Goal: Task Accomplishment & Management: Manage account settings

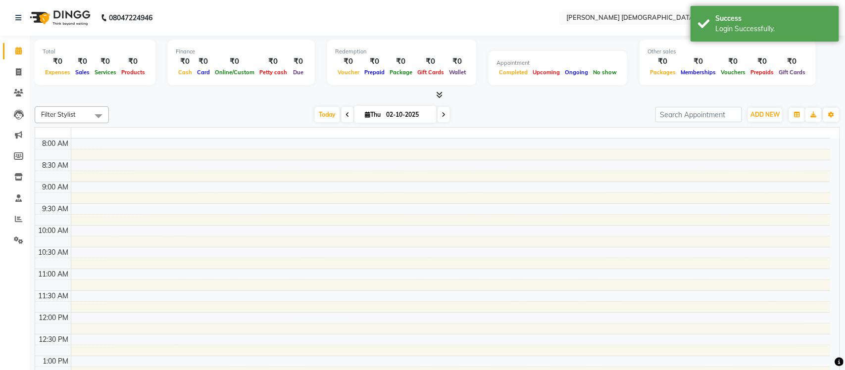
select select "en"
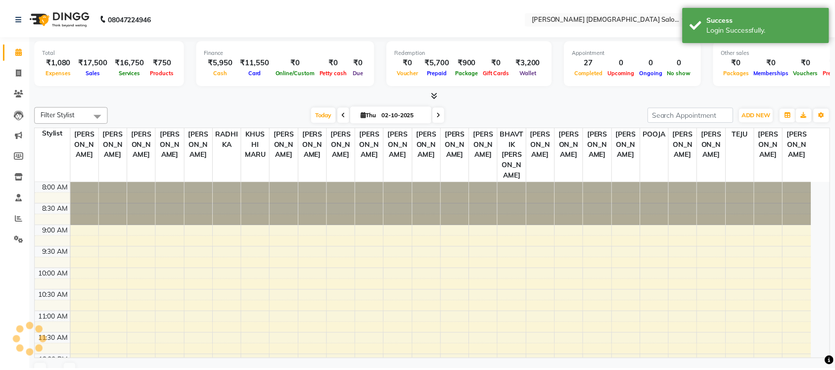
scroll to position [384, 0]
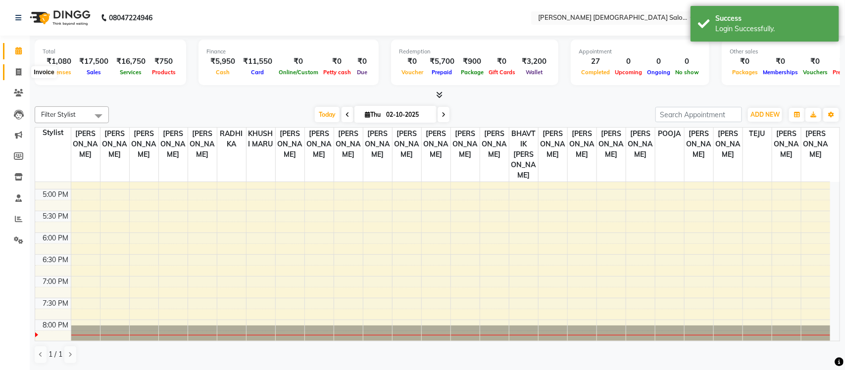
click at [22, 73] on span at bounding box center [18, 72] width 17 height 11
select select "service"
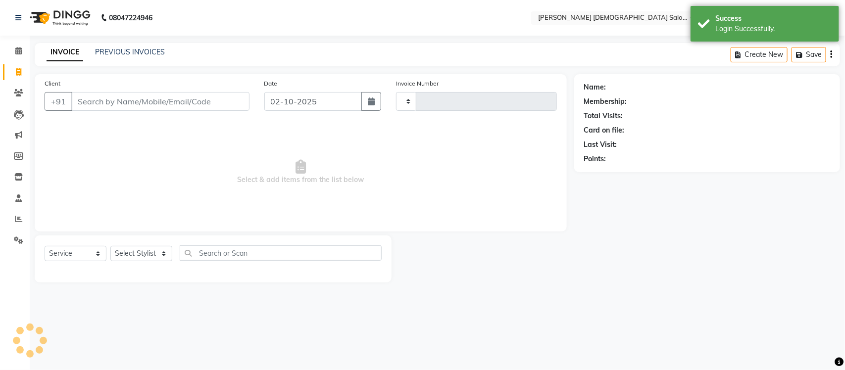
type input "4937"
select select "7542"
click at [125, 55] on link "PREVIOUS INVOICES" at bounding box center [130, 51] width 70 height 9
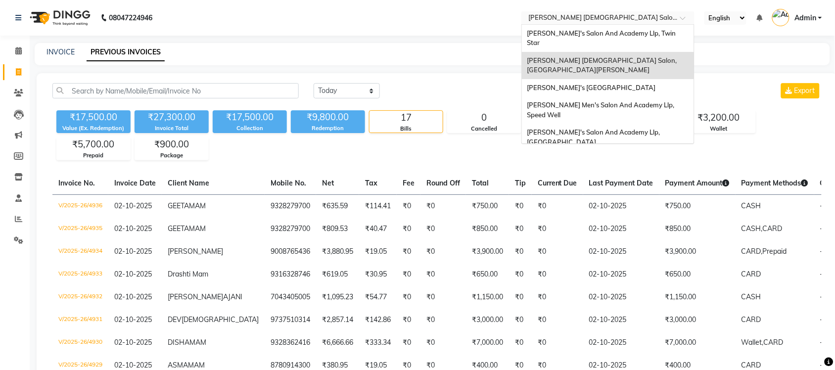
click at [577, 17] on input "text" at bounding box center [597, 19] width 143 height 10
click at [644, 31] on span "[PERSON_NAME]'s Salon And Academy Llp, Twin Star" at bounding box center [602, 38] width 150 height 18
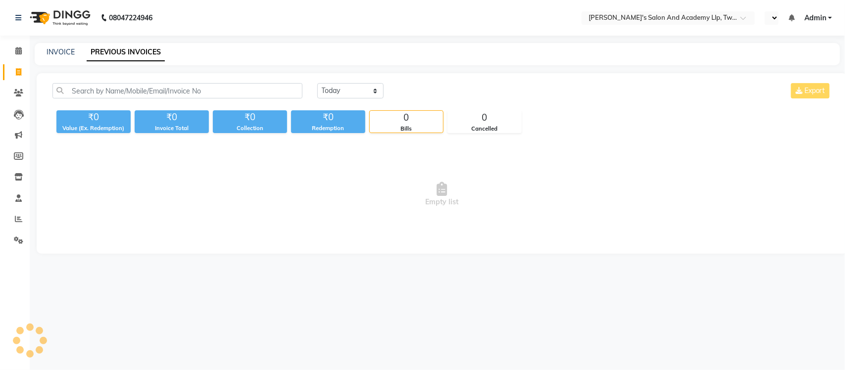
select select "en"
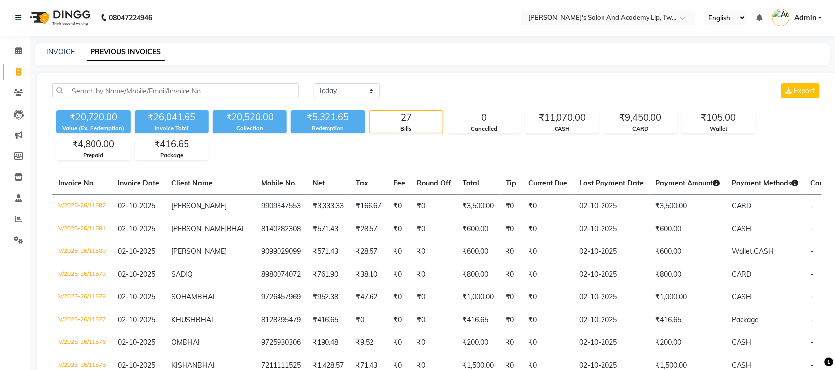
click at [648, 16] on input "text" at bounding box center [597, 19] width 143 height 10
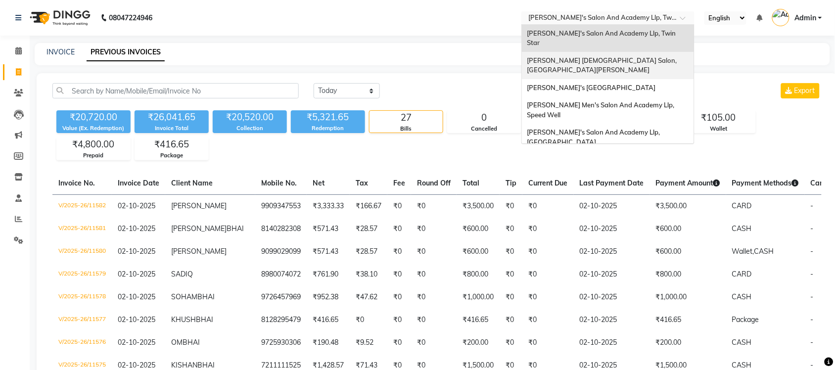
click at [641, 52] on div "[PERSON_NAME] [DEMOGRAPHIC_DATA] Salon, [GEOGRAPHIC_DATA][PERSON_NAME]" at bounding box center [608, 65] width 172 height 27
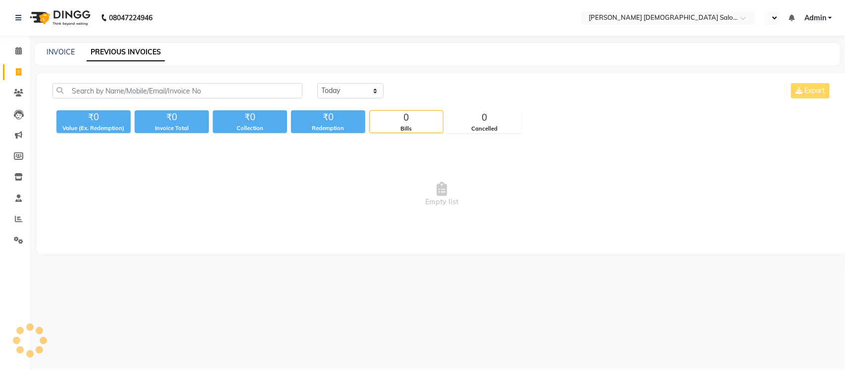
select select "en"
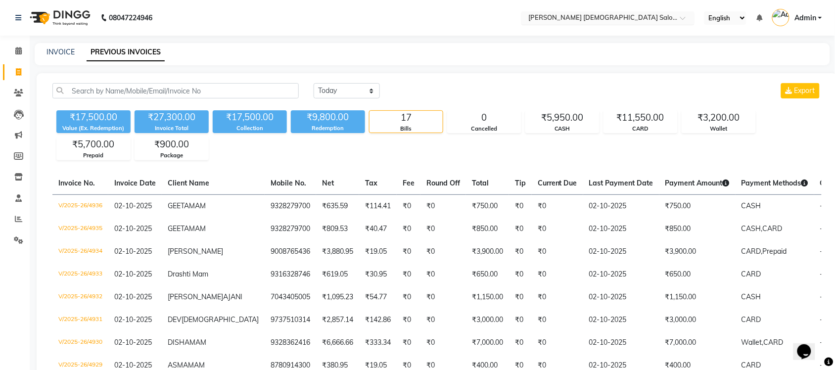
click at [631, 18] on input "text" at bounding box center [597, 19] width 143 height 10
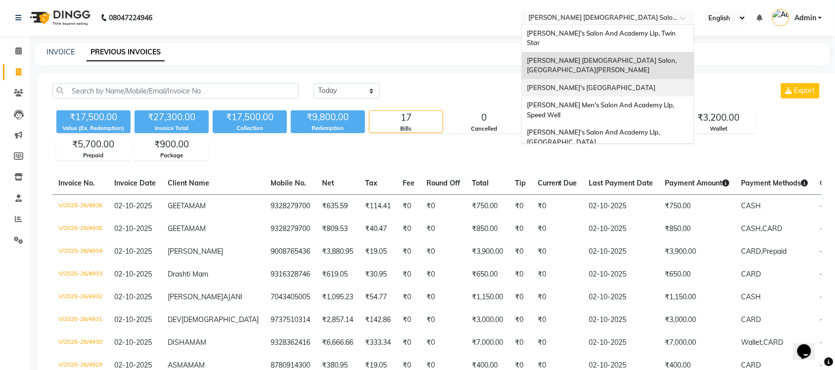
click at [616, 84] on span "[PERSON_NAME]'s [GEOGRAPHIC_DATA]" at bounding box center [591, 88] width 129 height 8
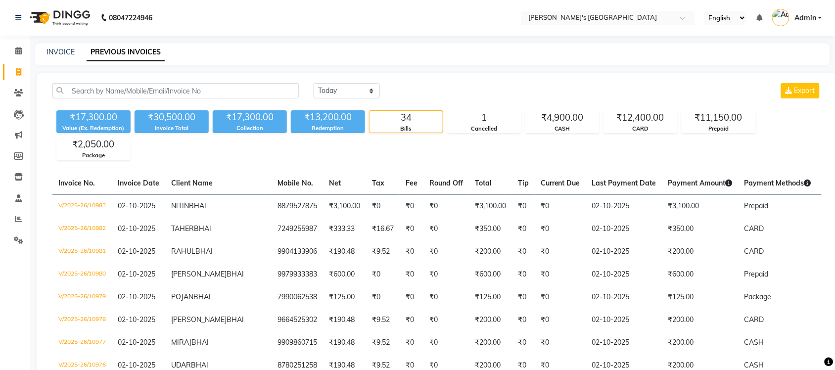
click at [617, 15] on input "text" at bounding box center [597, 19] width 143 height 10
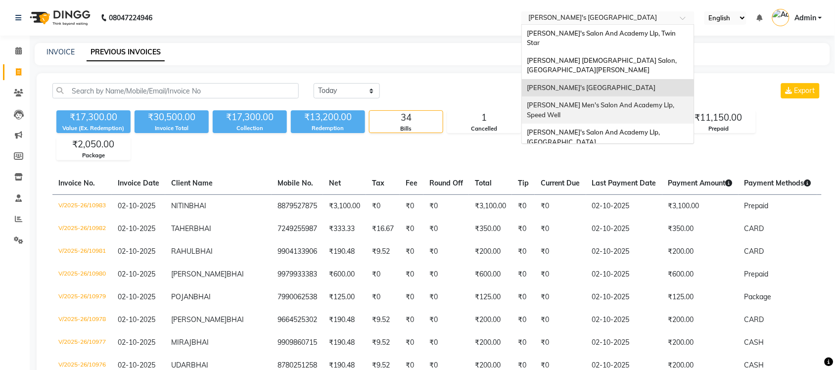
click at [626, 101] on span "[PERSON_NAME] Men's Salon And Academy Llp, Speed Well" at bounding box center [601, 110] width 149 height 18
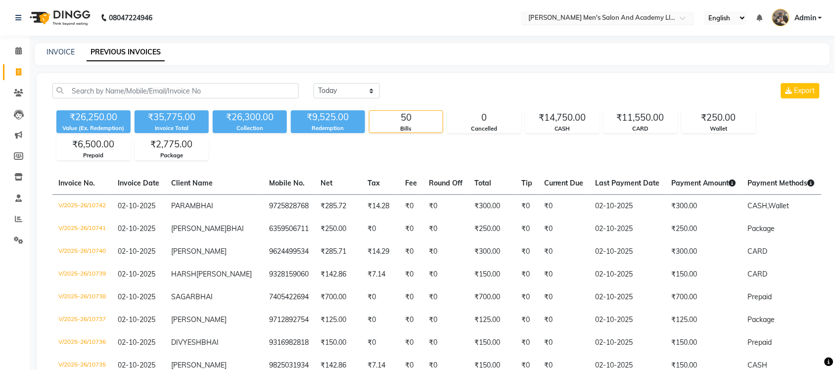
click at [594, 18] on input "text" at bounding box center [597, 19] width 143 height 10
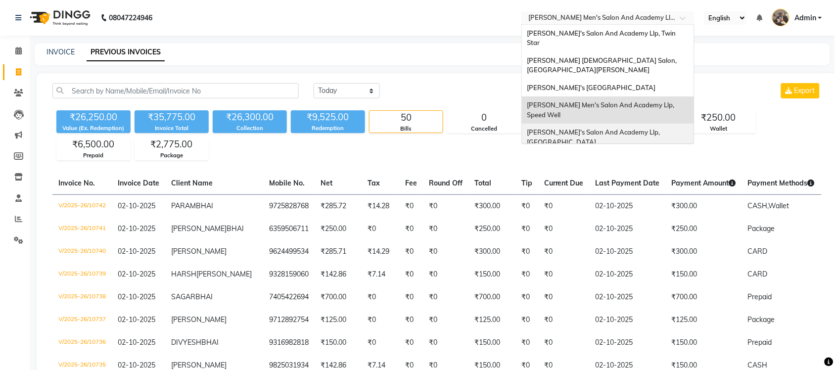
click at [585, 128] on span "[PERSON_NAME]'s Salon And Academy Llp, [GEOGRAPHIC_DATA]" at bounding box center [594, 137] width 135 height 18
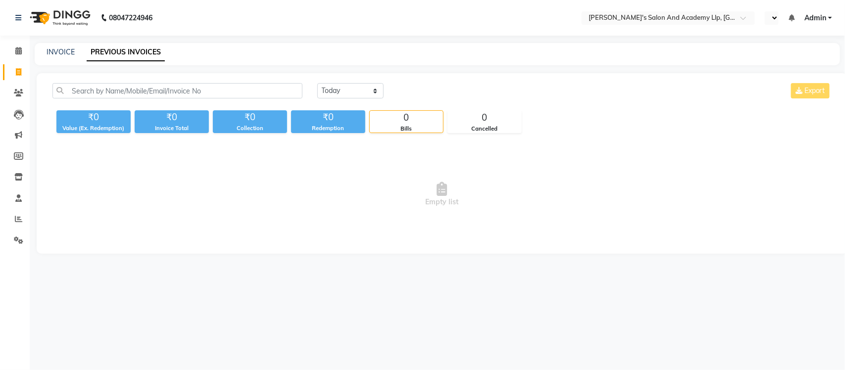
select select "en"
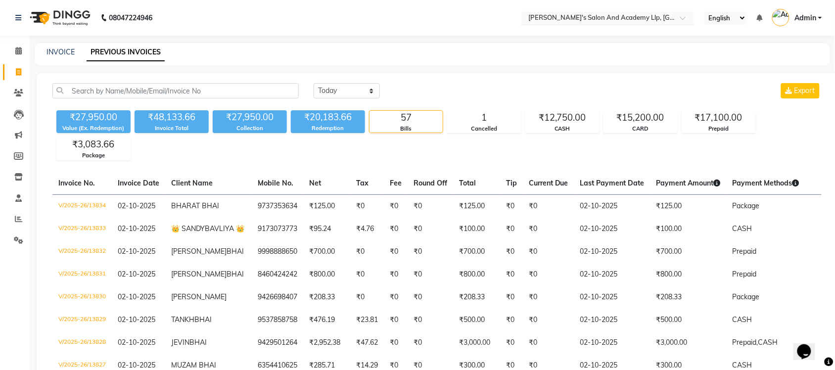
click at [659, 16] on input "text" at bounding box center [597, 19] width 143 height 10
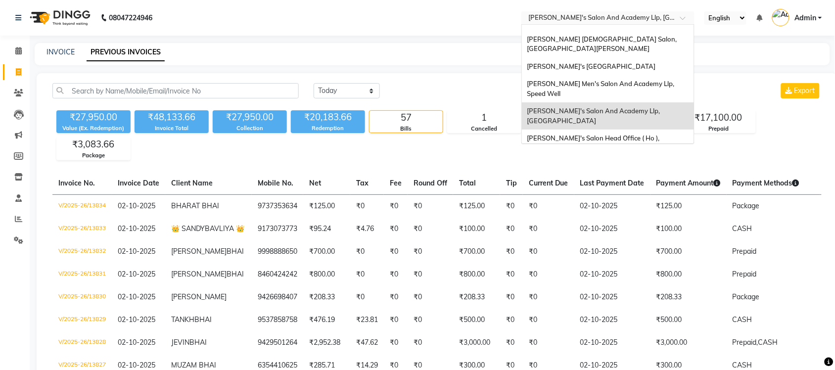
scroll to position [33, 0]
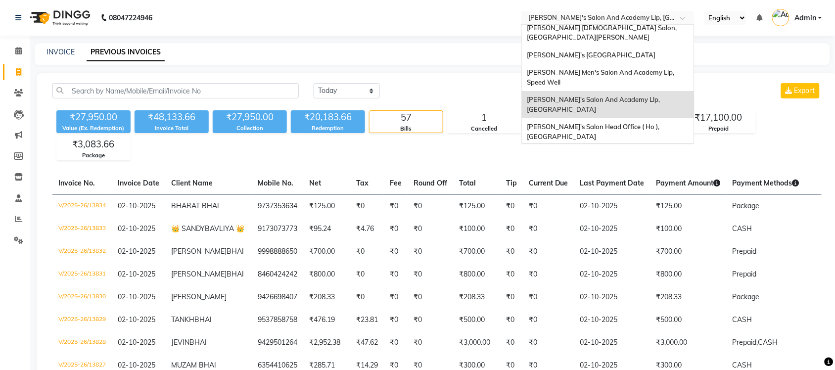
click at [621, 150] on span "[PERSON_NAME] Men's Salon & Academy Llp, [GEOGRAPHIC_DATA]" at bounding box center [597, 159] width 141 height 18
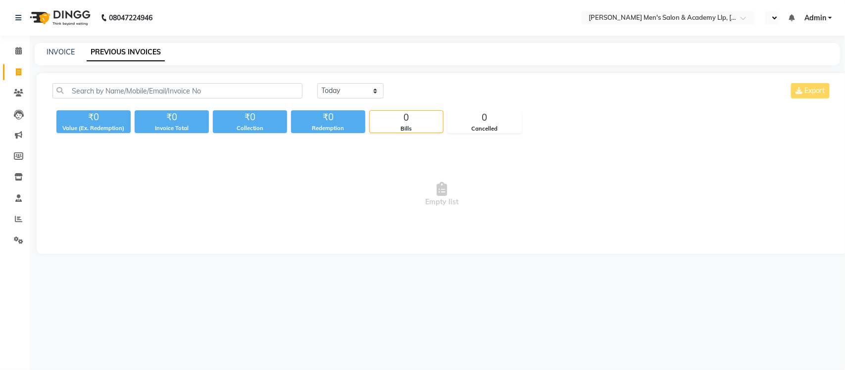
select select "en"
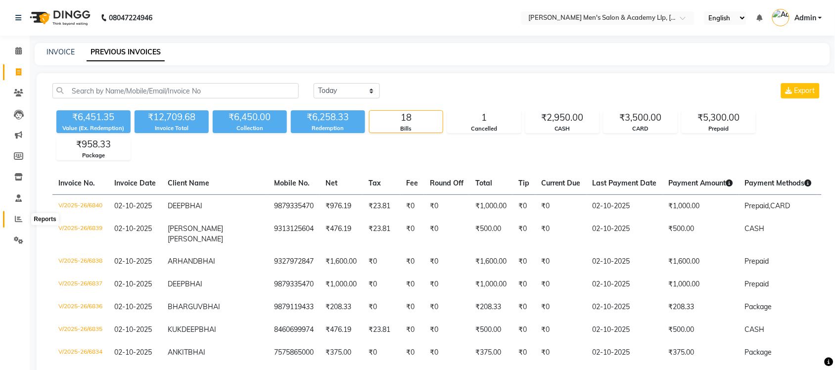
click at [18, 221] on icon at bounding box center [18, 218] width 7 height 7
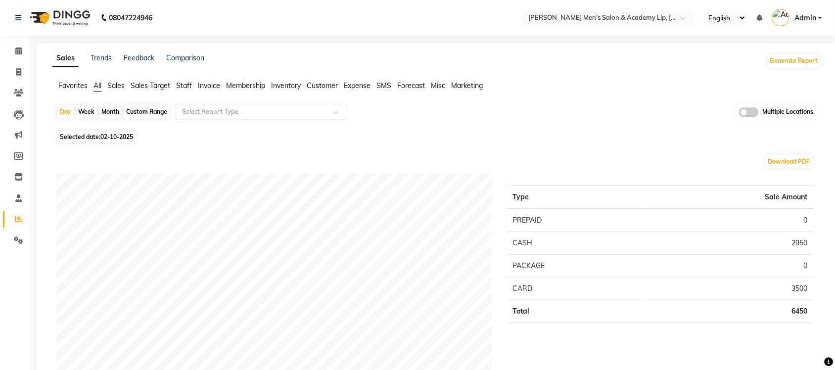
click at [751, 110] on span at bounding box center [749, 112] width 20 height 10
click at [739, 114] on input "checkbox" at bounding box center [739, 114] width 0 height 0
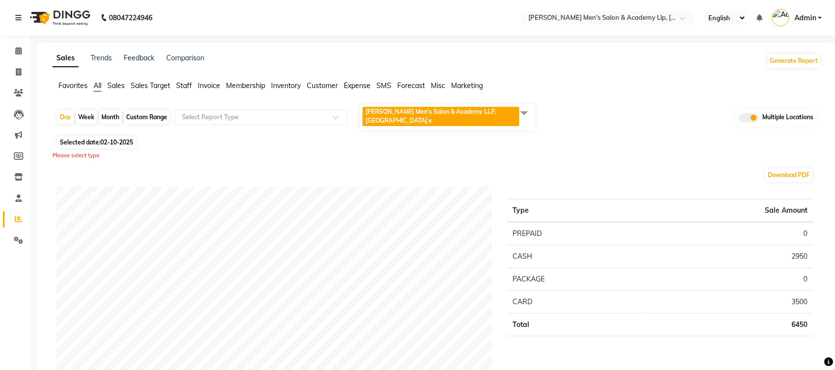
click at [528, 107] on span at bounding box center [525, 112] width 20 height 19
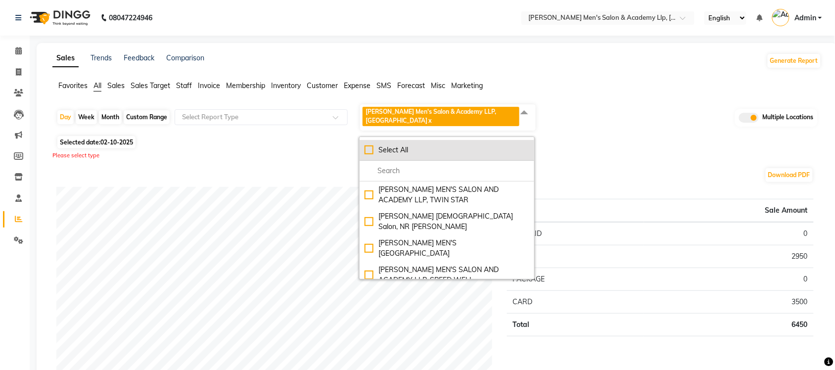
click at [372, 145] on div "Select All" at bounding box center [447, 150] width 165 height 10
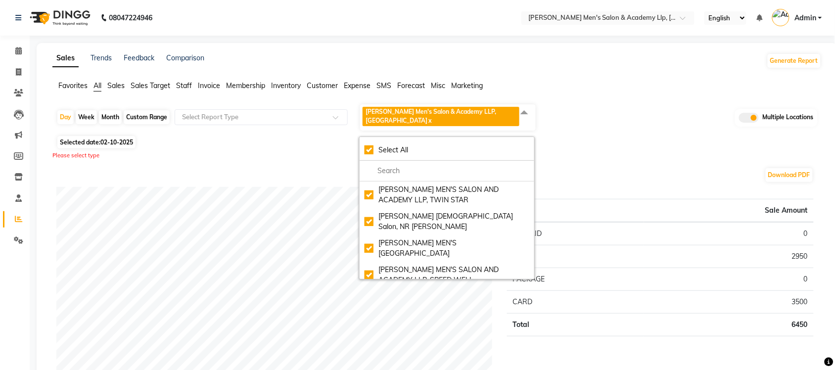
checkbox input "true"
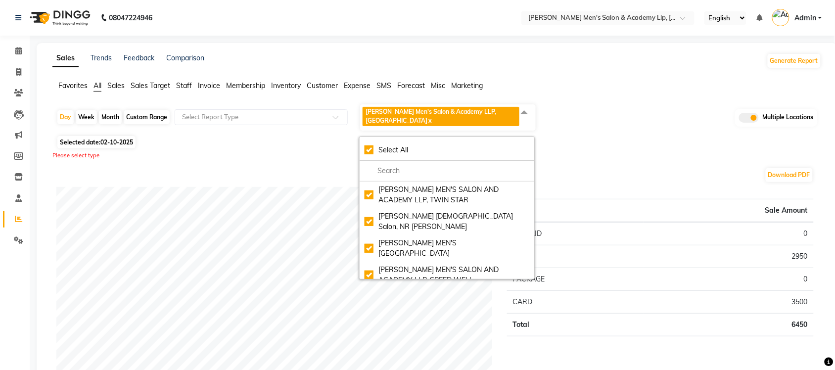
checkbox input "true"
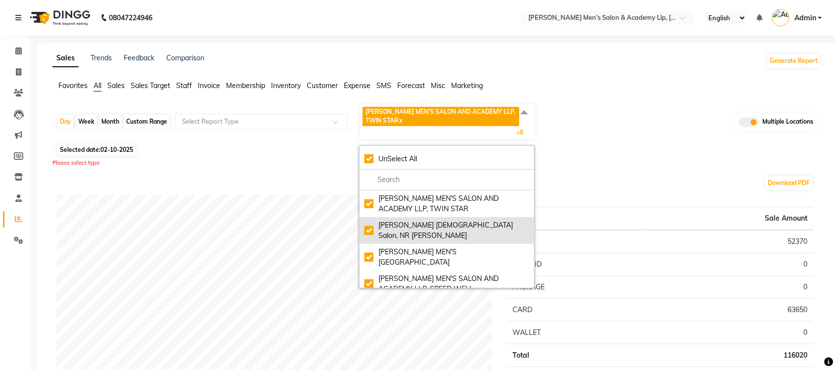
click at [370, 226] on div "Elaine Ladies Salon, NR Balaji Hall" at bounding box center [447, 230] width 165 height 21
checkbox input "false"
click at [370, 224] on div "[PERSON_NAME] [DEMOGRAPHIC_DATA] Salon, NR [PERSON_NAME]" at bounding box center [447, 230] width 165 height 21
checkbox input "true"
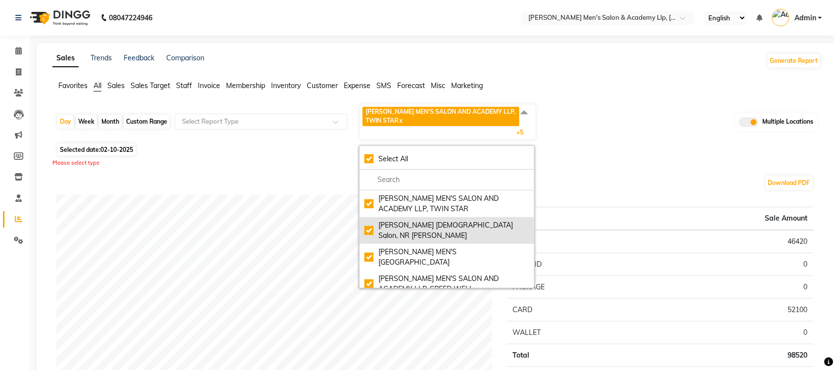
checkbox input "true"
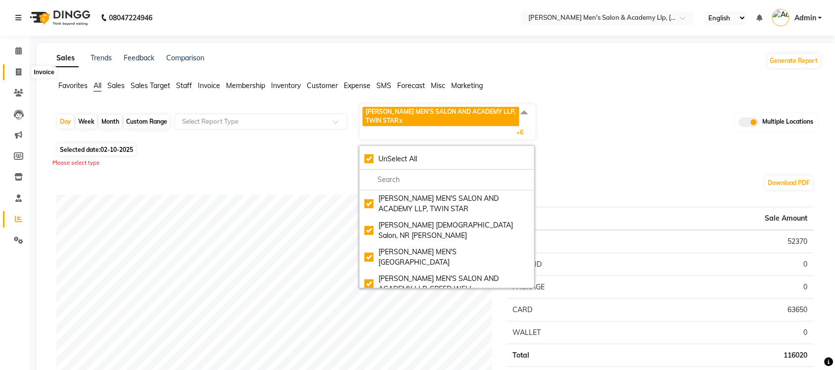
click at [20, 70] on icon at bounding box center [18, 71] width 5 height 7
select select "service"
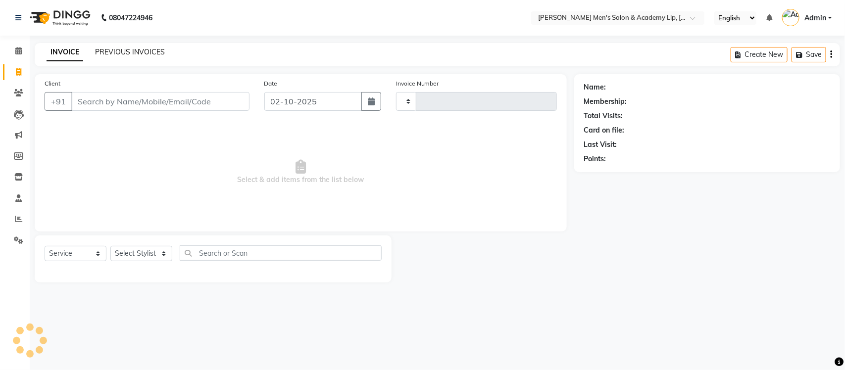
type input "6841"
select select "8248"
click at [132, 49] on link "PREVIOUS INVOICES" at bounding box center [130, 51] width 70 height 9
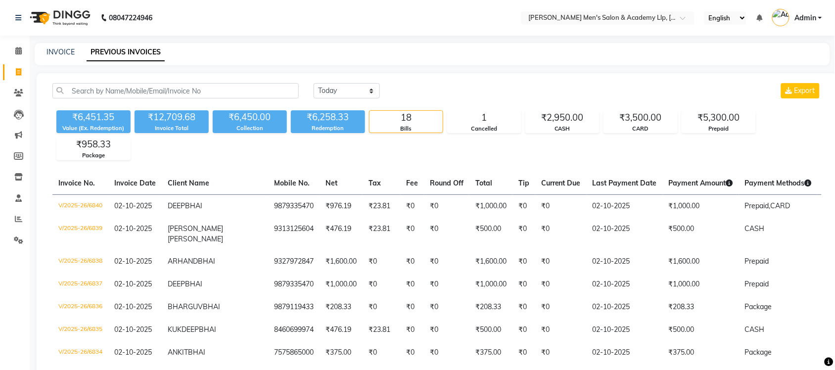
click at [554, 34] on nav "08047224946 Select Location × Sandy Men's Salon & Academy Llp, Ravapar Road Eng…" at bounding box center [417, 18] width 835 height 36
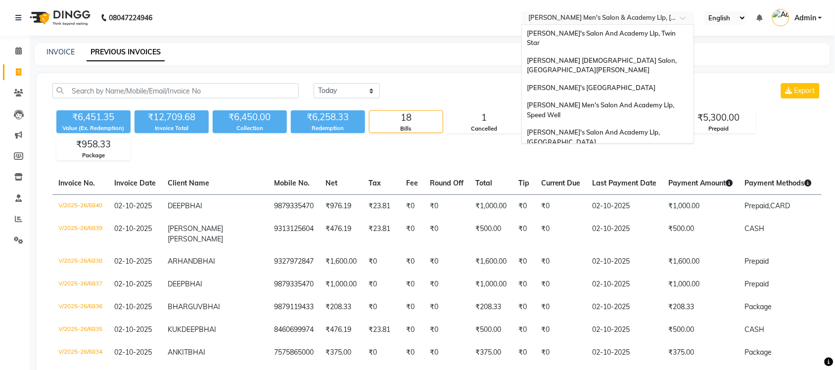
drag, startPoint x: 607, startPoint y: 19, endPoint x: 604, endPoint y: 24, distance: 5.8
click at [604, 23] on input "text" at bounding box center [597, 19] width 143 height 10
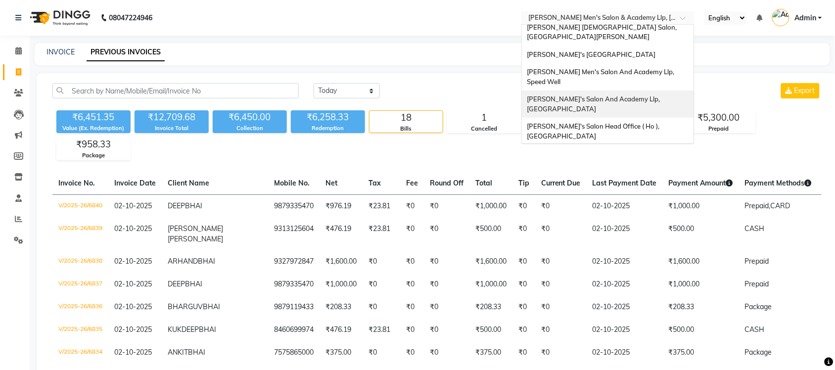
scroll to position [33, 0]
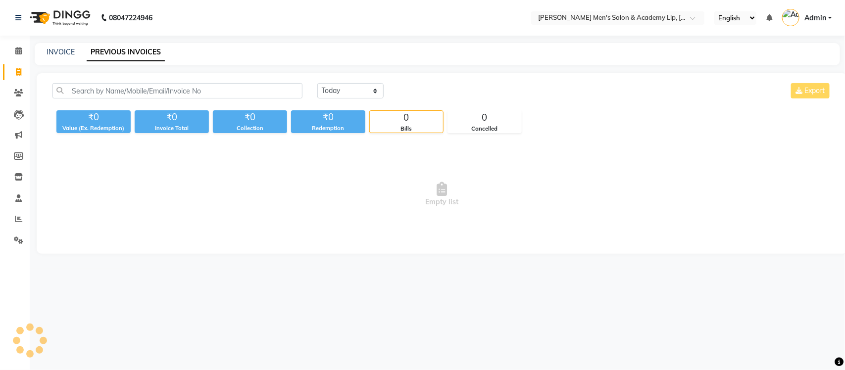
select select "en"
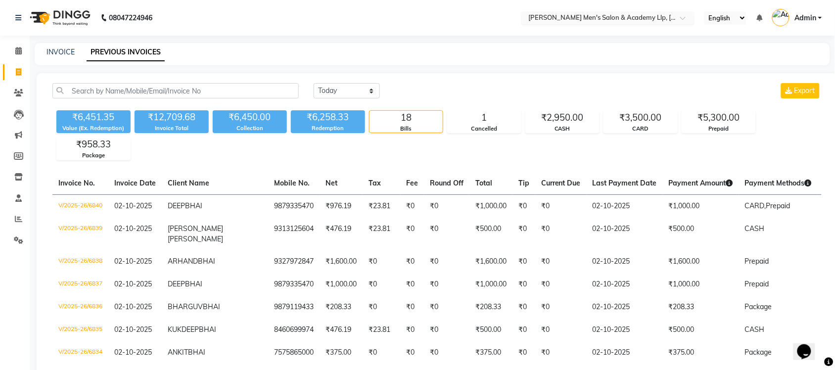
click at [670, 20] on div at bounding box center [607, 19] width 173 height 10
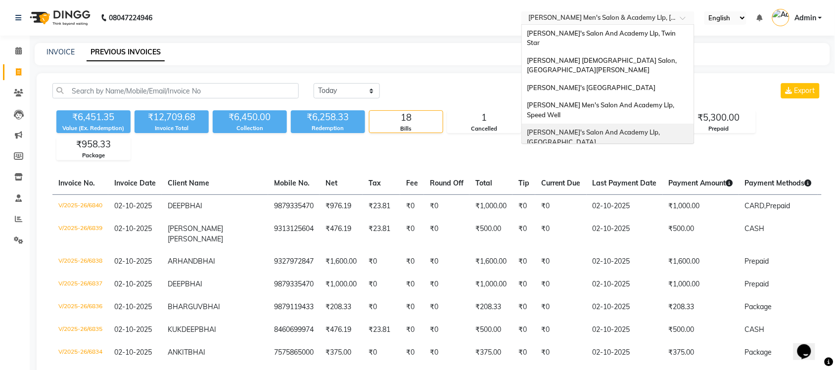
scroll to position [33, 0]
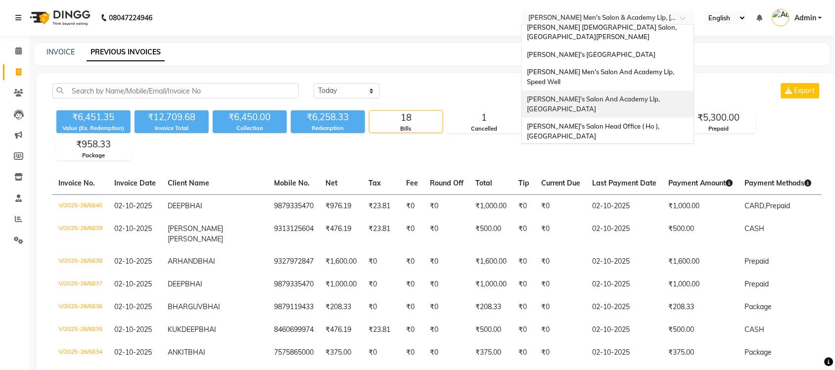
click at [654, 91] on div "[PERSON_NAME]'s Salon And Academy Llp, [GEOGRAPHIC_DATA]" at bounding box center [608, 104] width 172 height 27
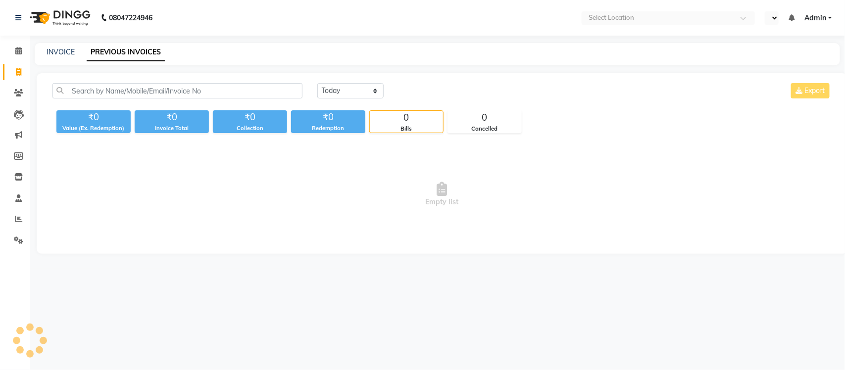
select select "en"
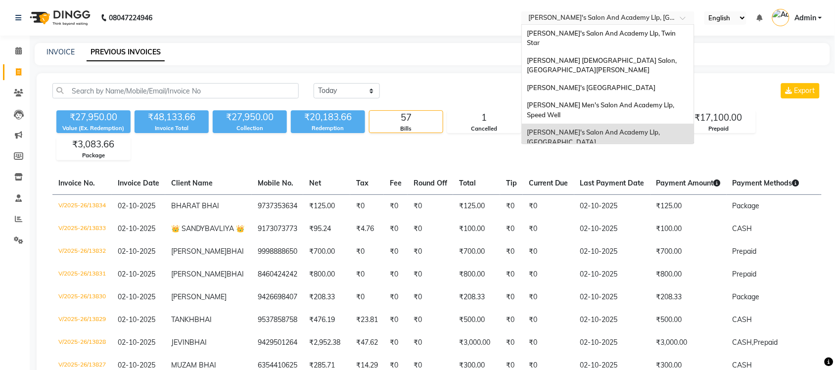
click at [653, 18] on input "text" at bounding box center [597, 19] width 143 height 10
click at [653, 101] on span "[PERSON_NAME] Men's Salon And Academy Llp, Speed Well" at bounding box center [601, 110] width 149 height 18
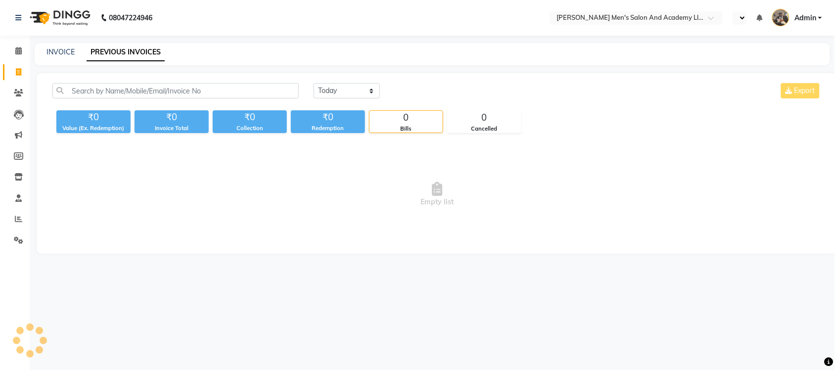
select select "en"
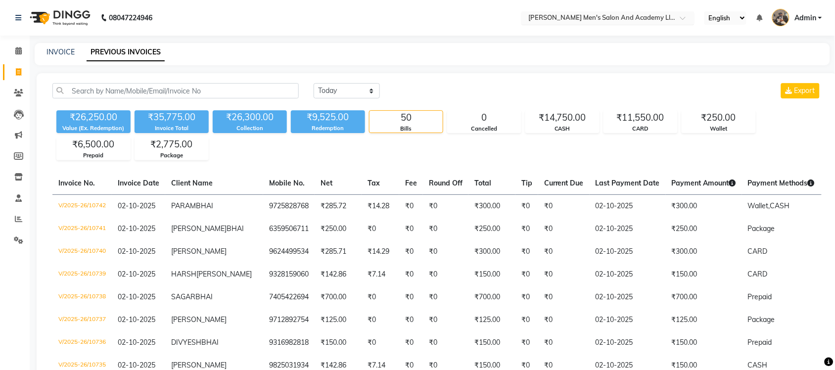
click at [661, 23] on input "text" at bounding box center [597, 19] width 143 height 10
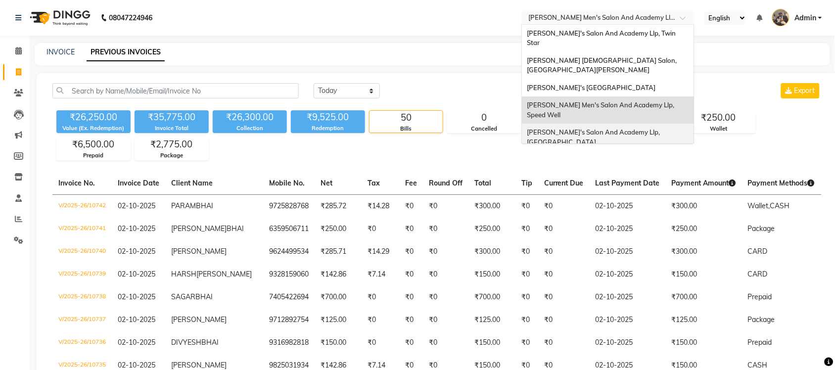
click at [661, 128] on span "[PERSON_NAME]'s Salon And Academy Llp, [GEOGRAPHIC_DATA]" at bounding box center [594, 137] width 135 height 18
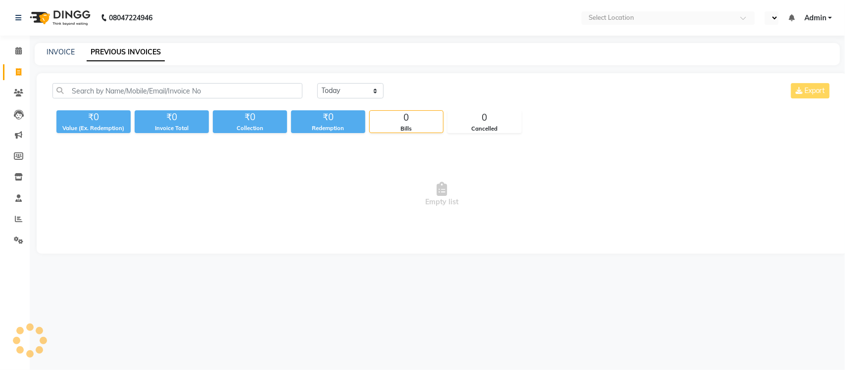
select select "en"
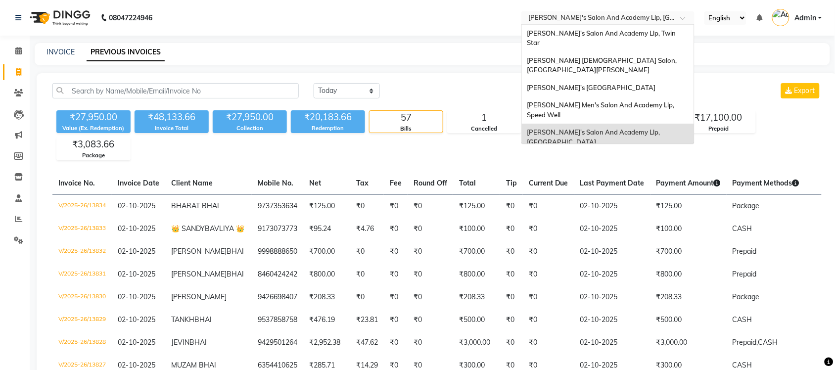
click at [636, 15] on input "text" at bounding box center [597, 19] width 143 height 10
click at [644, 101] on span "[PERSON_NAME] Men's Salon And Academy Llp, Speed Well" at bounding box center [601, 110] width 149 height 18
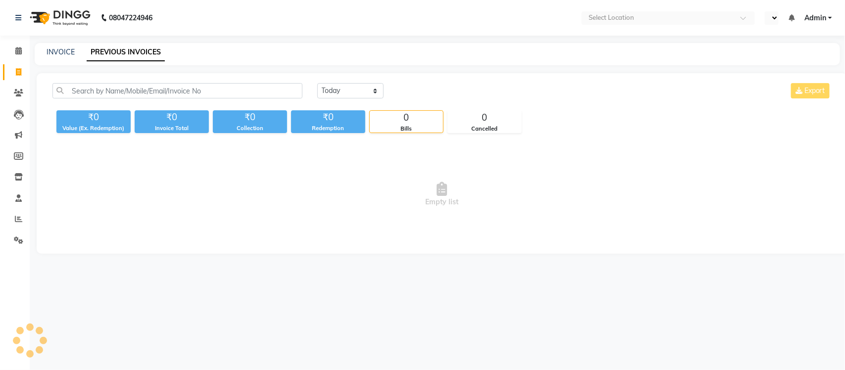
select select "en"
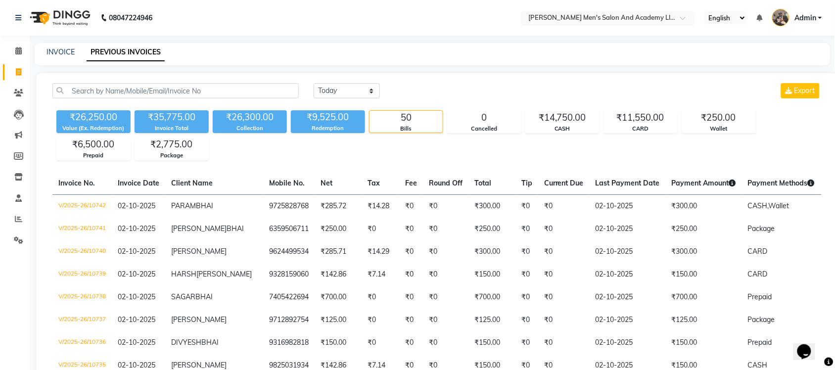
click at [673, 16] on div at bounding box center [607, 19] width 173 height 10
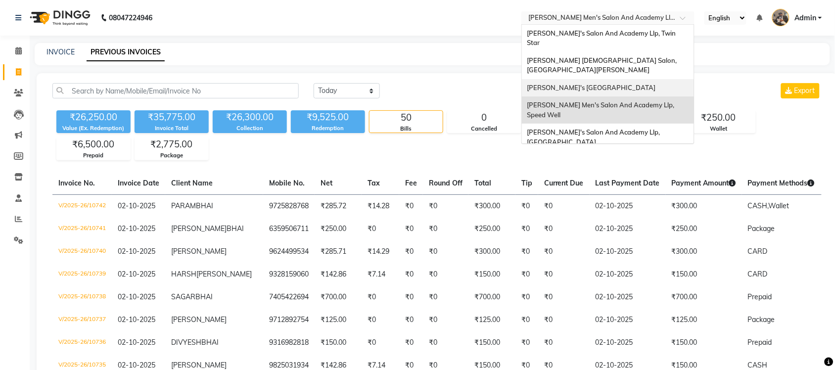
click at [656, 84] on span "[PERSON_NAME]'s [GEOGRAPHIC_DATA]" at bounding box center [591, 88] width 129 height 8
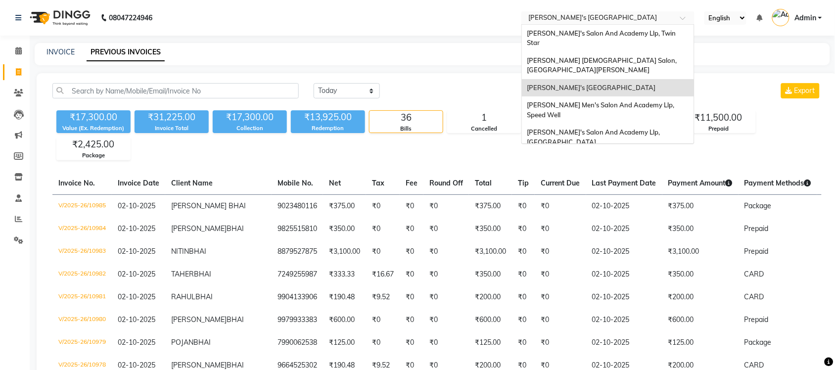
click at [610, 19] on input "text" at bounding box center [597, 19] width 143 height 10
click at [630, 55] on div "[PERSON_NAME] [DEMOGRAPHIC_DATA] Salon, [GEOGRAPHIC_DATA][PERSON_NAME]" at bounding box center [608, 65] width 172 height 27
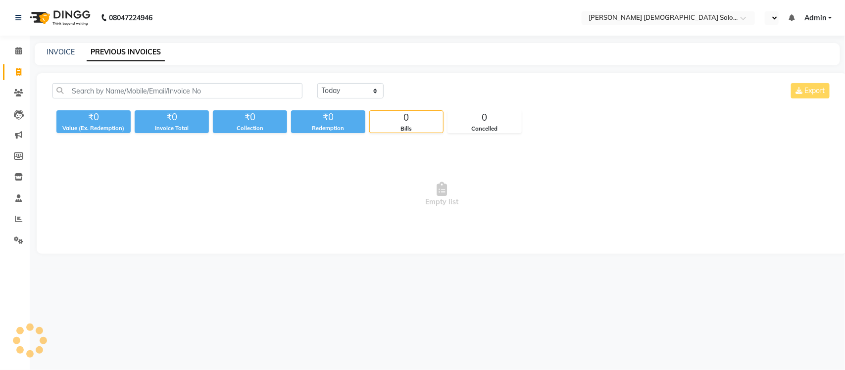
select select "en"
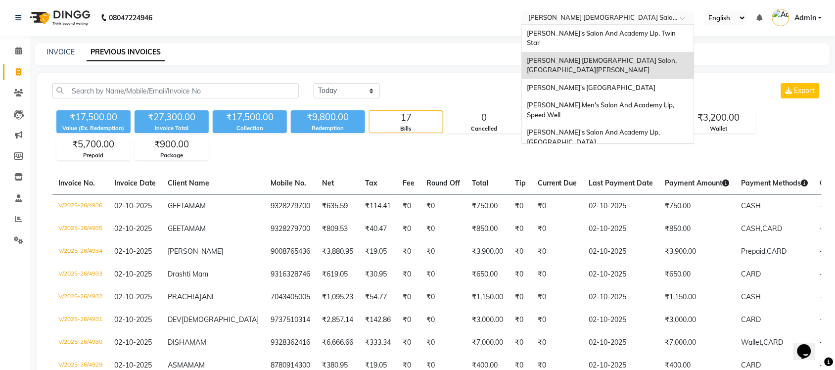
click at [659, 19] on input "text" at bounding box center [597, 19] width 143 height 10
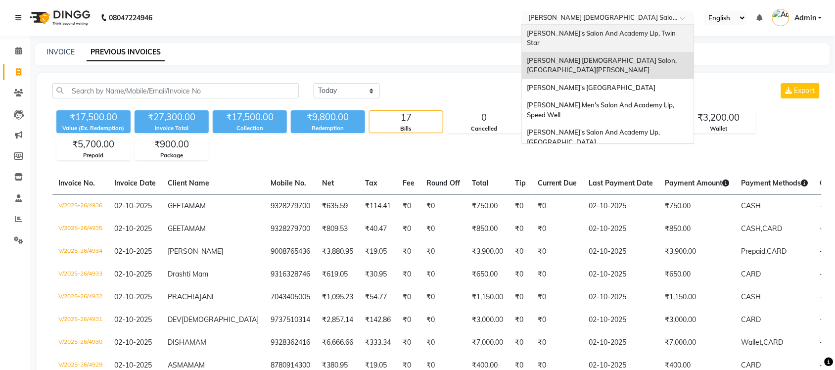
click at [648, 36] on span "[PERSON_NAME]'s Salon And Academy Llp, Twin Star" at bounding box center [602, 38] width 150 height 18
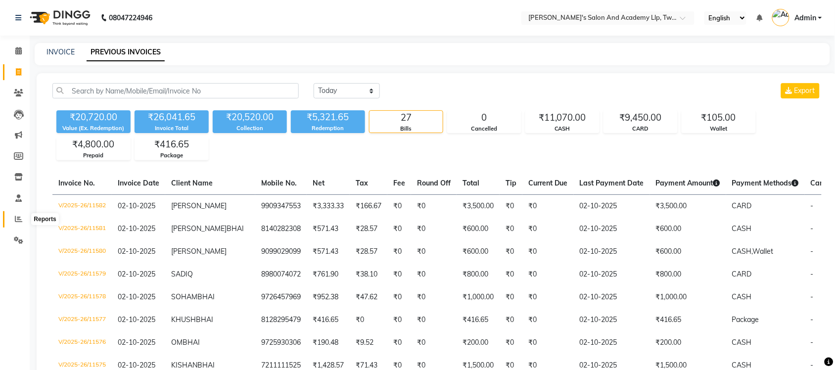
click at [20, 218] on icon at bounding box center [18, 218] width 7 height 7
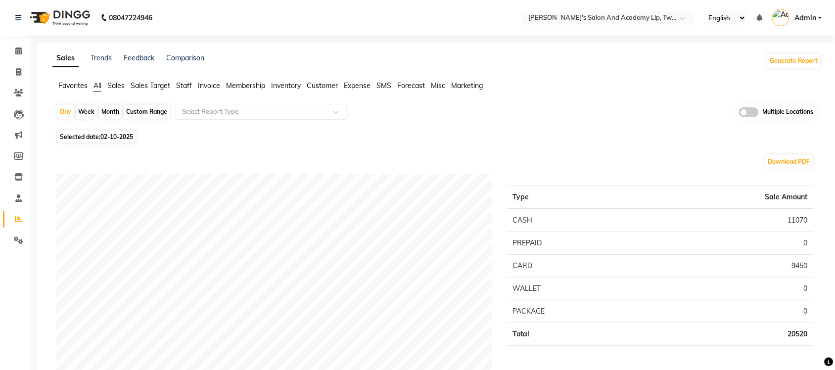
click at [745, 112] on span at bounding box center [749, 112] width 20 height 10
click at [739, 114] on input "checkbox" at bounding box center [739, 114] width 0 height 0
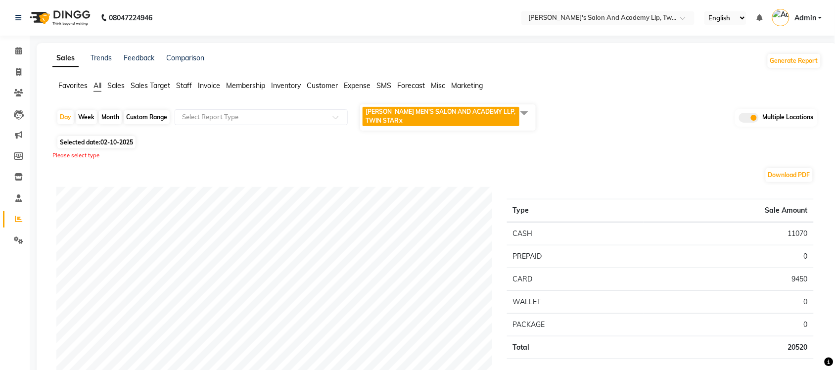
click at [526, 107] on span at bounding box center [525, 112] width 20 height 19
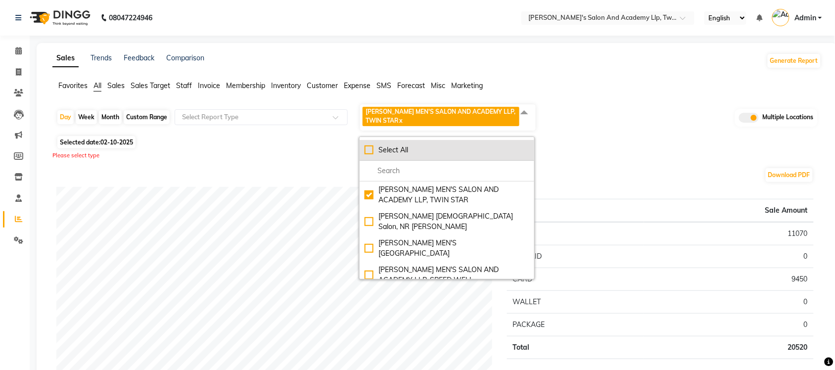
click at [370, 151] on div "Select All" at bounding box center [447, 150] width 165 height 10
checkbox input "true"
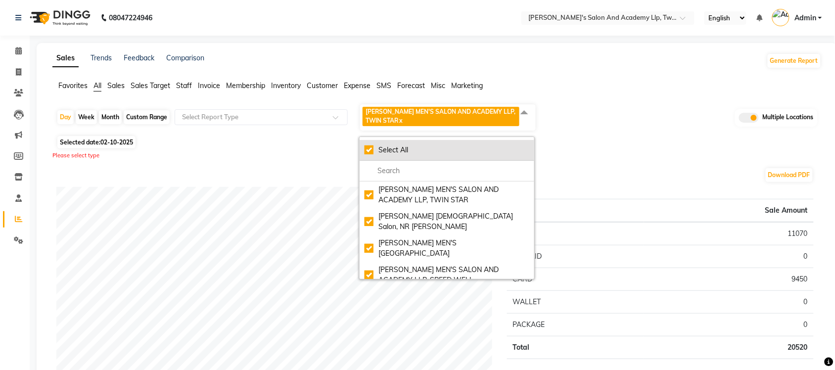
checkbox input "true"
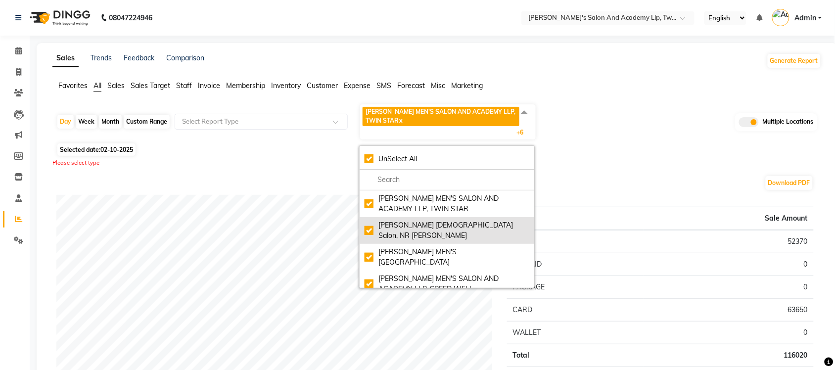
click at [376, 222] on div "[PERSON_NAME] [DEMOGRAPHIC_DATA] Salon, NR [PERSON_NAME]" at bounding box center [447, 230] width 165 height 21
checkbox input "false"
click at [374, 223] on div "[PERSON_NAME] [DEMOGRAPHIC_DATA] Salon, NR [PERSON_NAME]" at bounding box center [447, 230] width 165 height 21
checkbox input "true"
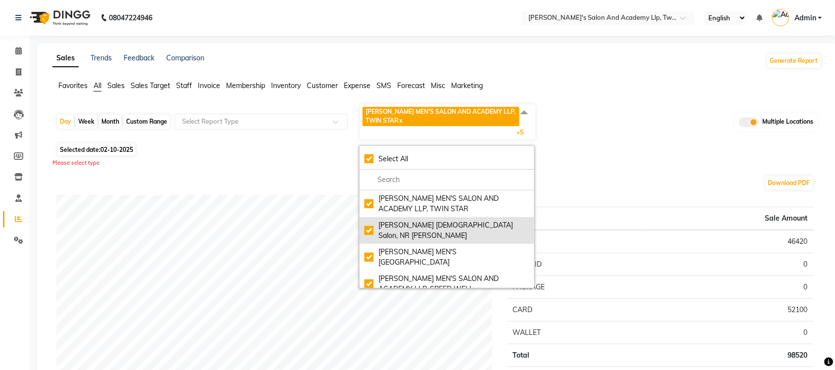
checkbox input "true"
click at [374, 223] on div "[PERSON_NAME] [DEMOGRAPHIC_DATA] Salon, NR [PERSON_NAME]" at bounding box center [447, 230] width 165 height 21
checkbox input "false"
click at [374, 223] on div "[PERSON_NAME] [DEMOGRAPHIC_DATA] Salon, NR [PERSON_NAME]" at bounding box center [447, 230] width 165 height 21
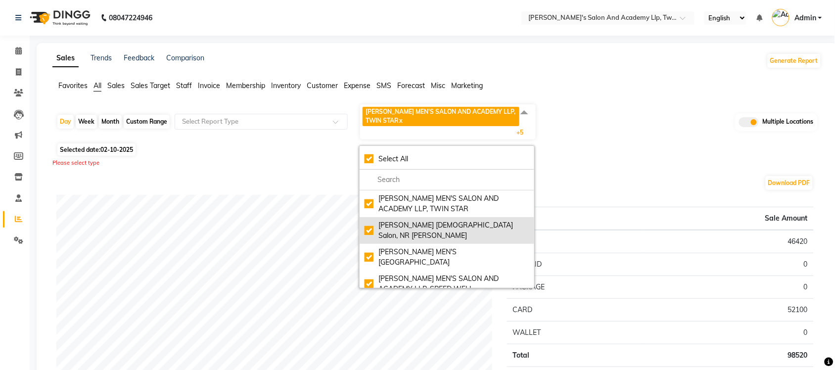
checkbox input "true"
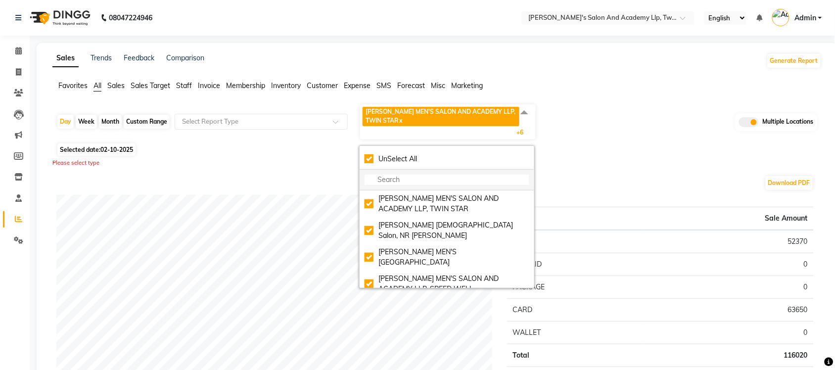
click at [371, 161] on div "UnSelect All" at bounding box center [447, 159] width 165 height 10
checkbox input "false"
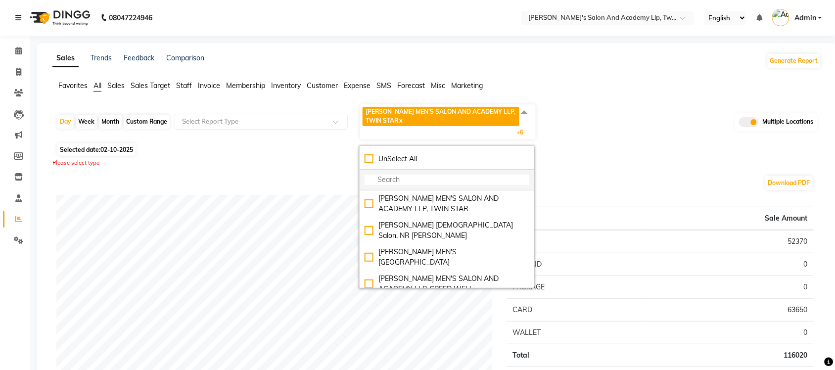
checkbox input "false"
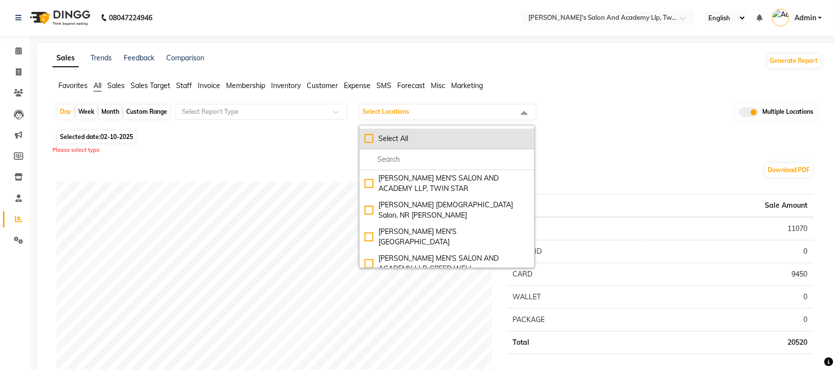
click at [367, 141] on div "Select All" at bounding box center [447, 139] width 165 height 10
checkbox input "true"
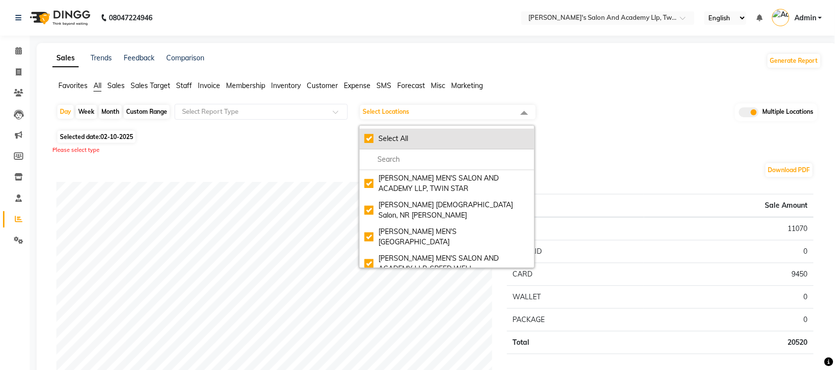
checkbox input "true"
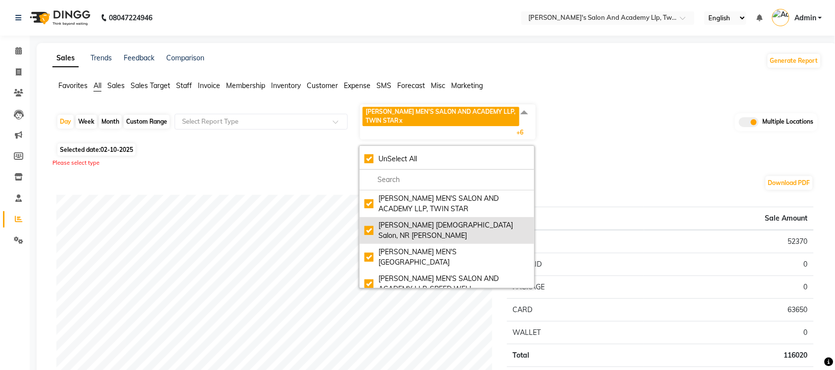
click at [364, 220] on li "Elaine Ladies Salon, NR Balaji Hall" at bounding box center [447, 230] width 175 height 27
checkbox input "false"
click at [369, 225] on div "Elaine Ladies Salon, NR Balaji Hall" at bounding box center [447, 230] width 165 height 21
checkbox input "true"
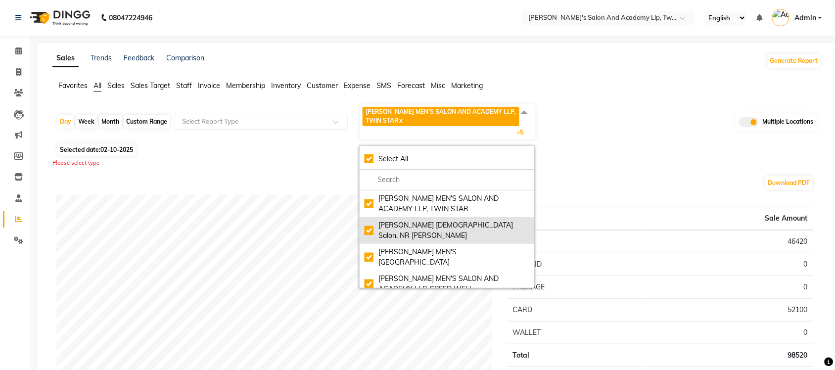
checkbox input "true"
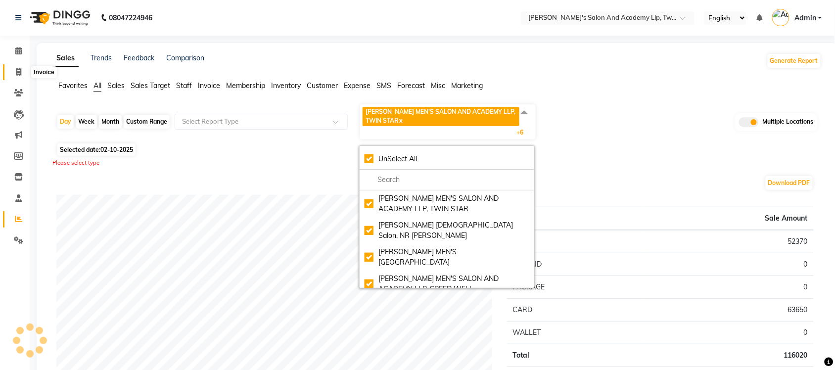
drag, startPoint x: 21, startPoint y: 70, endPoint x: 55, endPoint y: 74, distance: 34.9
click at [21, 70] on icon at bounding box center [18, 71] width 5 height 7
select select "service"
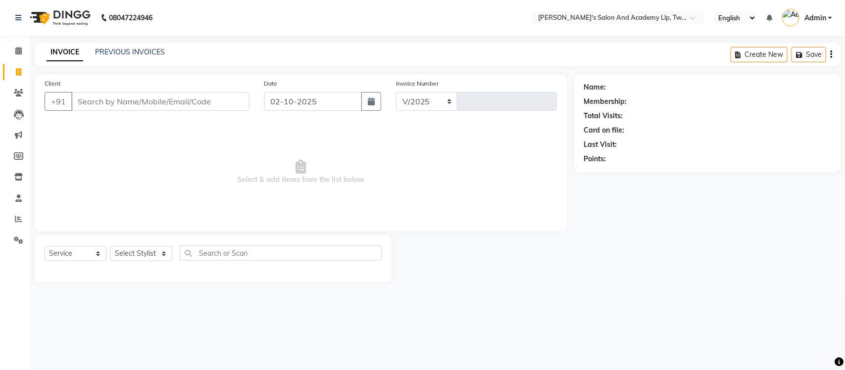
select select "6985"
type input "11583"
click at [117, 48] on link "PREVIOUS INVOICES" at bounding box center [130, 51] width 70 height 9
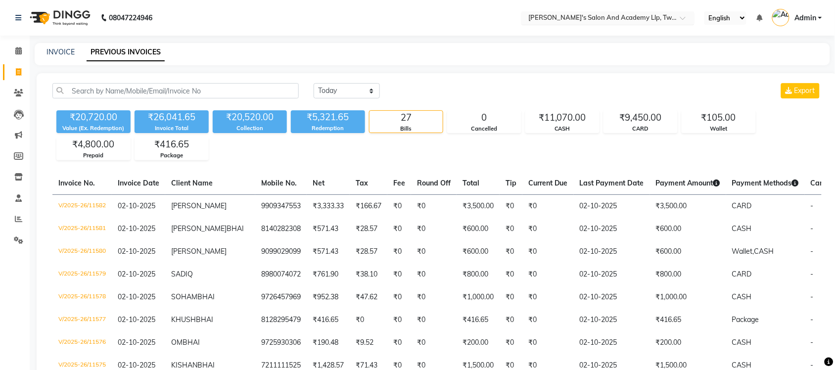
click at [609, 23] on ng-select "Select Location × Sandy Men's Salon And Academy Llp, Twin Star" at bounding box center [607, 17] width 173 height 13
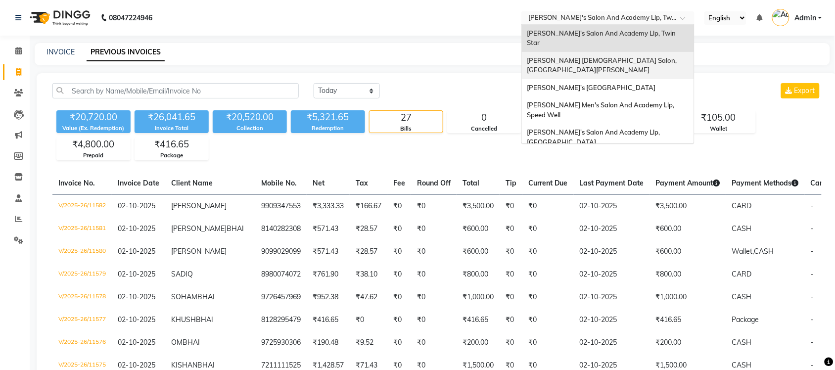
click at [609, 56] on span "[PERSON_NAME] [DEMOGRAPHIC_DATA] Salon, [GEOGRAPHIC_DATA][PERSON_NAME]" at bounding box center [602, 65] width 151 height 18
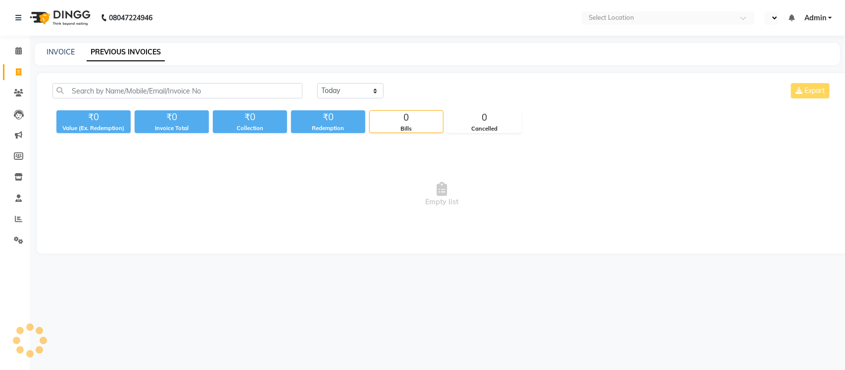
select select "en"
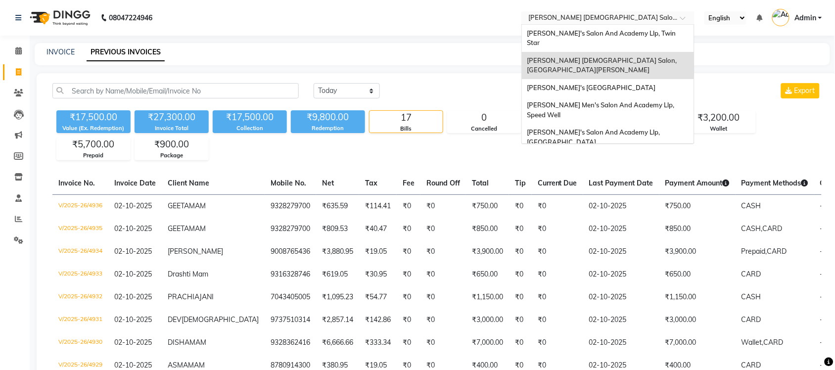
click at [617, 17] on input "text" at bounding box center [597, 19] width 143 height 10
click at [639, 84] on span "[PERSON_NAME]'s [GEOGRAPHIC_DATA]" at bounding box center [591, 88] width 129 height 8
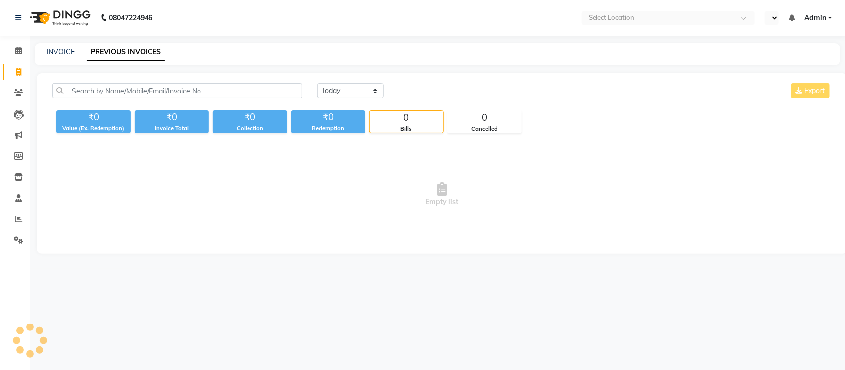
select select "en"
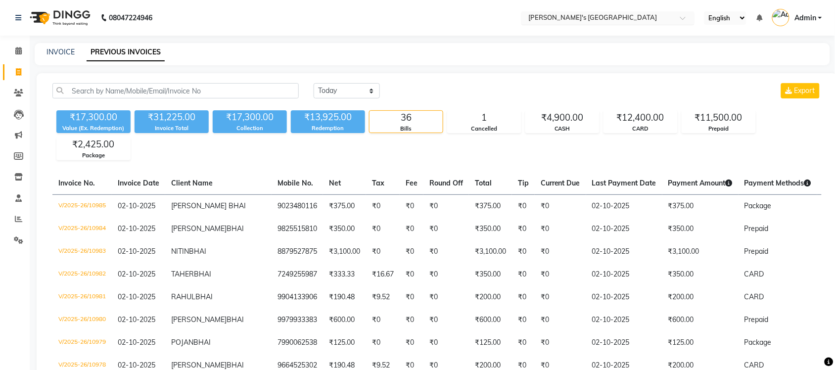
click at [630, 15] on input "text" at bounding box center [597, 19] width 143 height 10
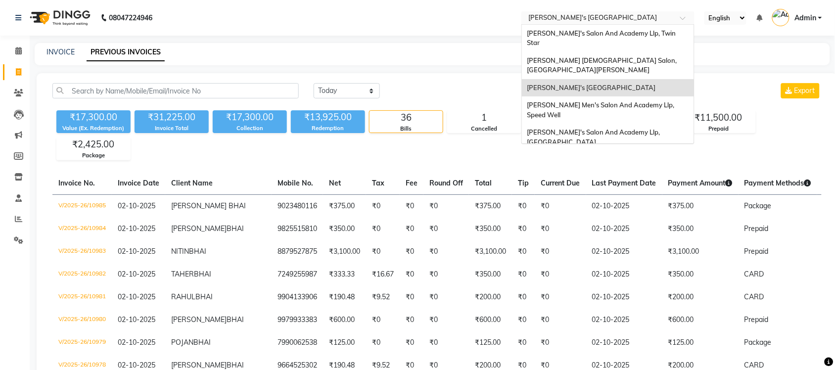
scroll to position [33, 0]
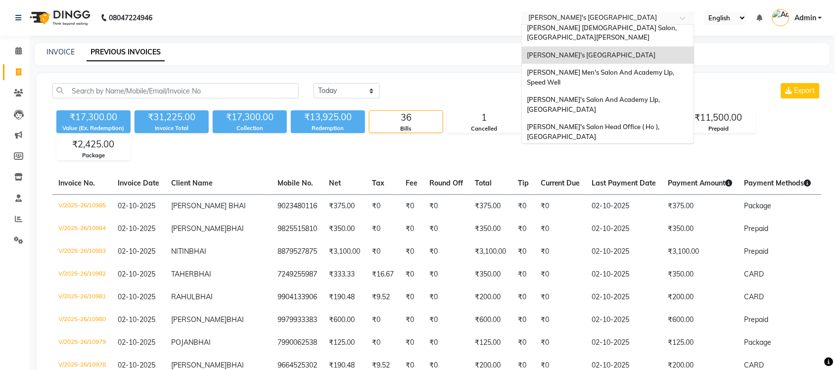
click at [631, 150] on span "[PERSON_NAME] Men's Salon & Academy Llp, [GEOGRAPHIC_DATA]" at bounding box center [597, 159] width 141 height 18
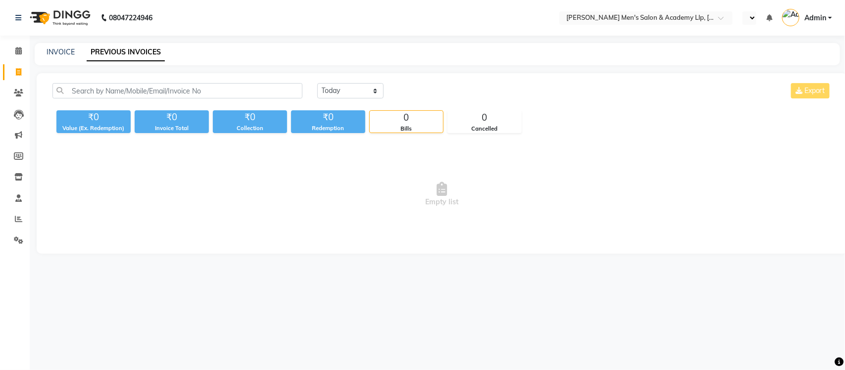
select select "en"
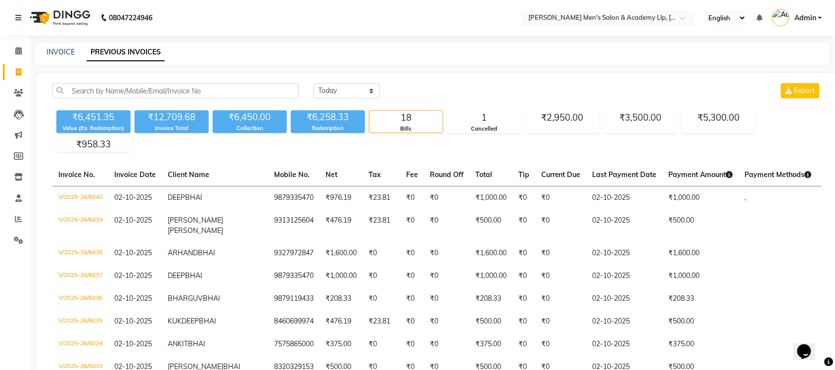
click at [626, 15] on input "text" at bounding box center [597, 19] width 143 height 10
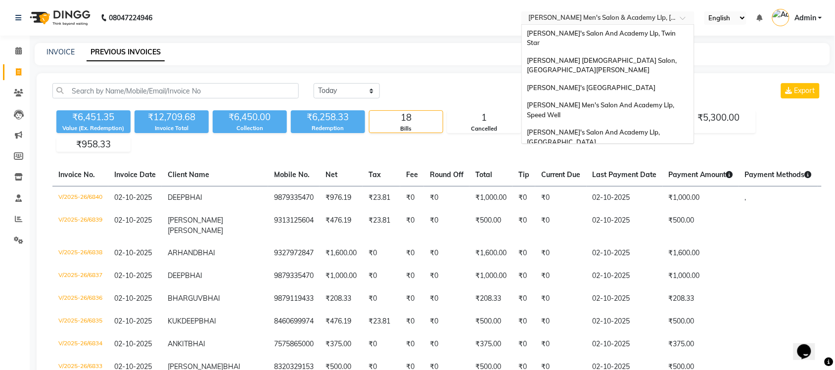
scroll to position [33, 0]
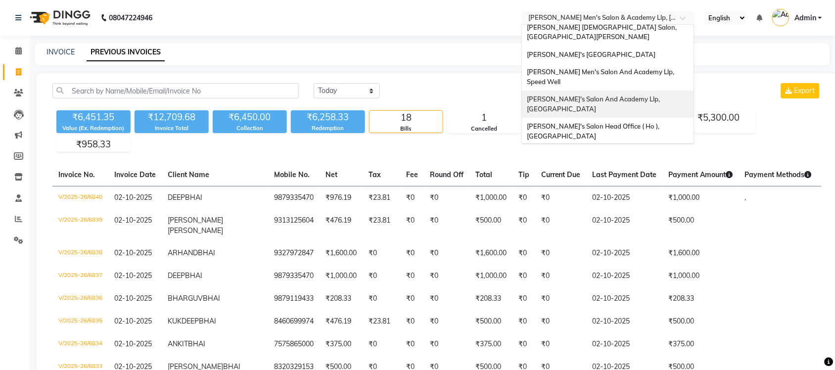
click at [627, 95] on span "[PERSON_NAME]'s Salon And Academy Llp, [GEOGRAPHIC_DATA]" at bounding box center [594, 104] width 135 height 18
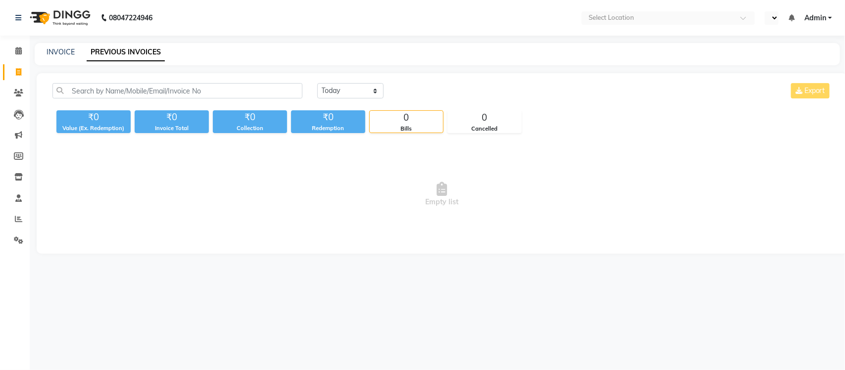
select select "en"
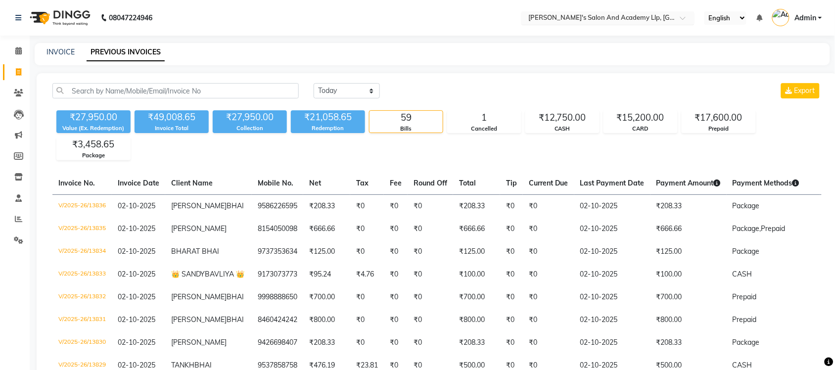
click at [609, 16] on input "text" at bounding box center [597, 19] width 143 height 10
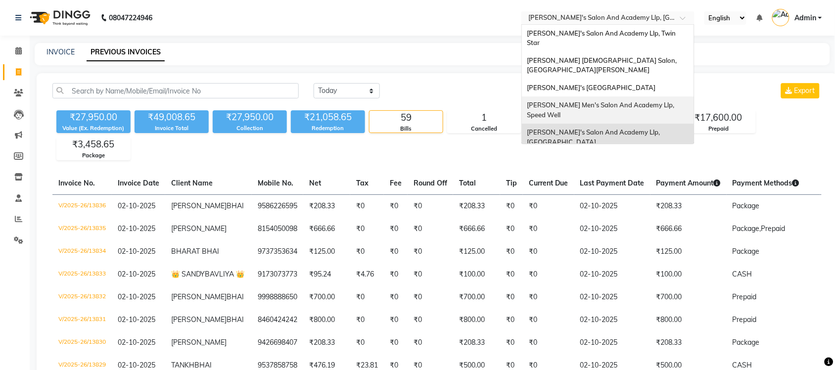
click at [602, 101] on span "[PERSON_NAME] Men's Salon And Academy Llp, Speed Well" at bounding box center [601, 110] width 149 height 18
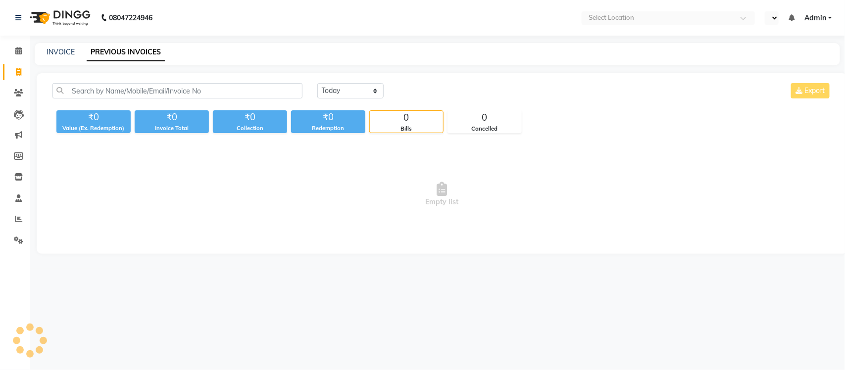
select select "en"
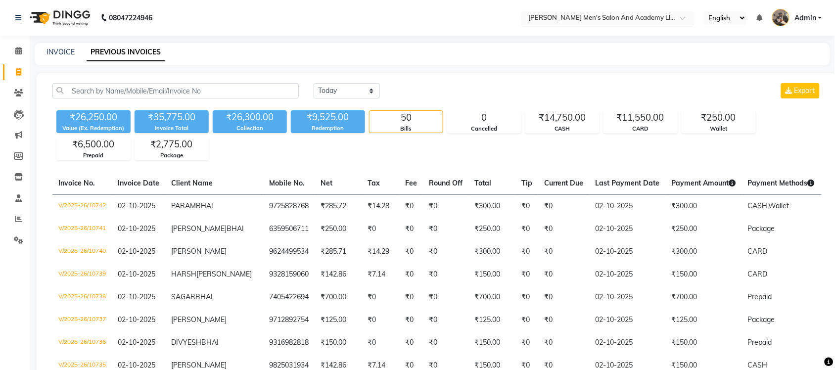
click at [661, 22] on input "text" at bounding box center [597, 19] width 143 height 10
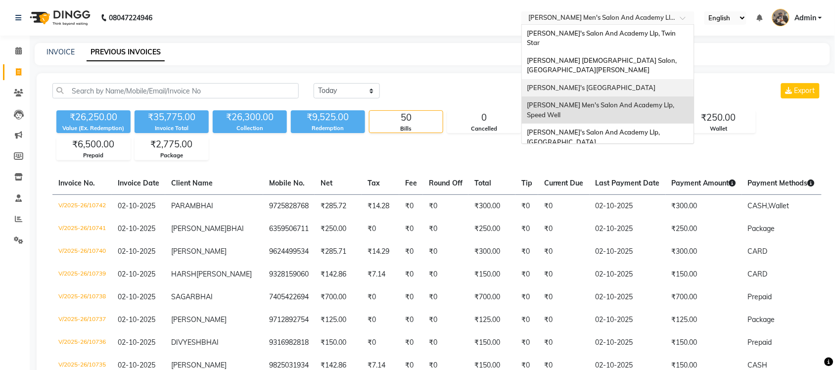
click at [649, 84] on span "[PERSON_NAME]'s [GEOGRAPHIC_DATA]" at bounding box center [591, 88] width 129 height 8
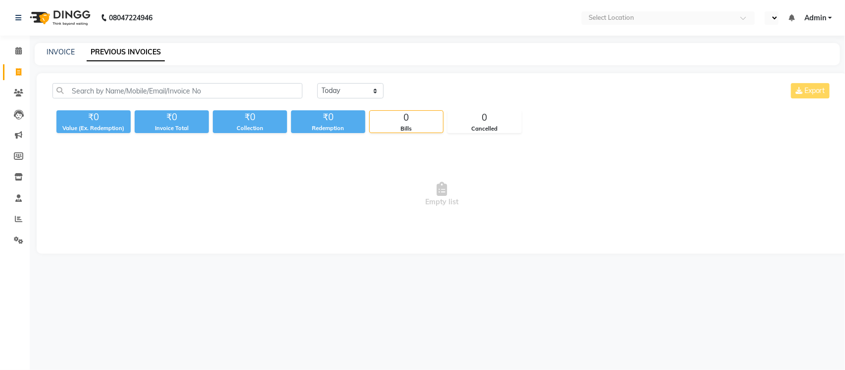
select select "en"
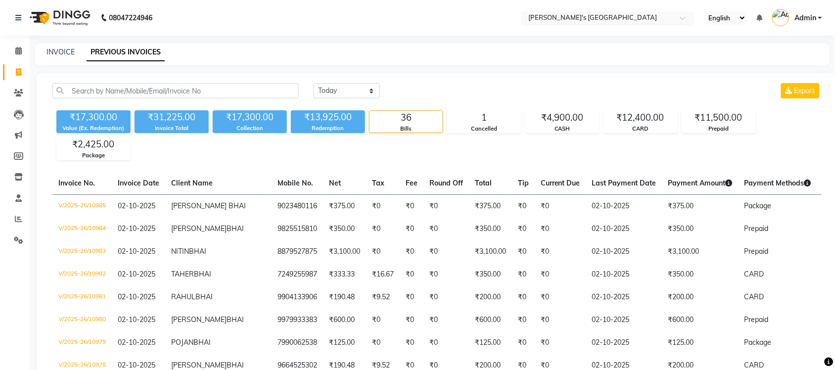
click at [636, 14] on input "text" at bounding box center [597, 19] width 143 height 10
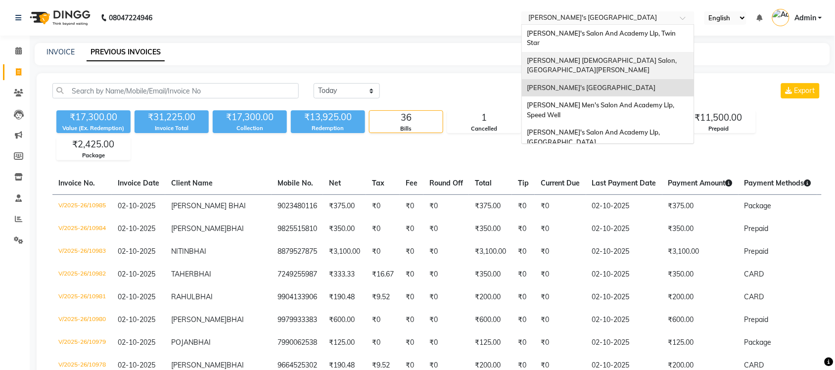
click at [641, 52] on div "[PERSON_NAME] [DEMOGRAPHIC_DATA] Salon, [GEOGRAPHIC_DATA][PERSON_NAME]" at bounding box center [608, 65] width 172 height 27
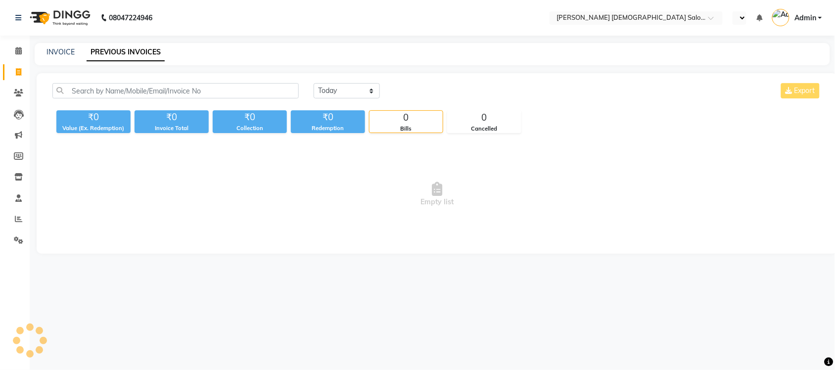
select select "en"
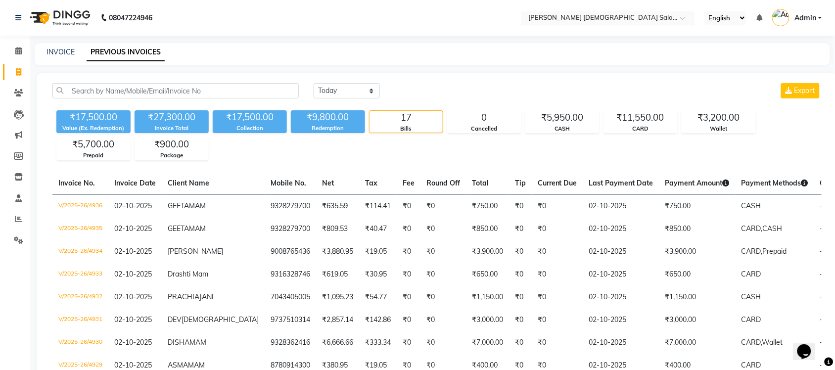
click at [629, 13] on div "× Elaine Ladies Salon, Nr Balaji Hall" at bounding box center [602, 18] width 149 height 10
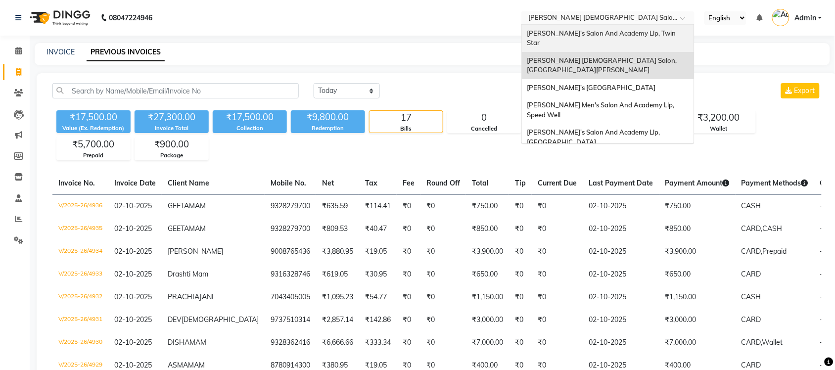
click at [629, 28] on div "[PERSON_NAME]'s Salon And Academy Llp, Twin Star" at bounding box center [608, 38] width 172 height 27
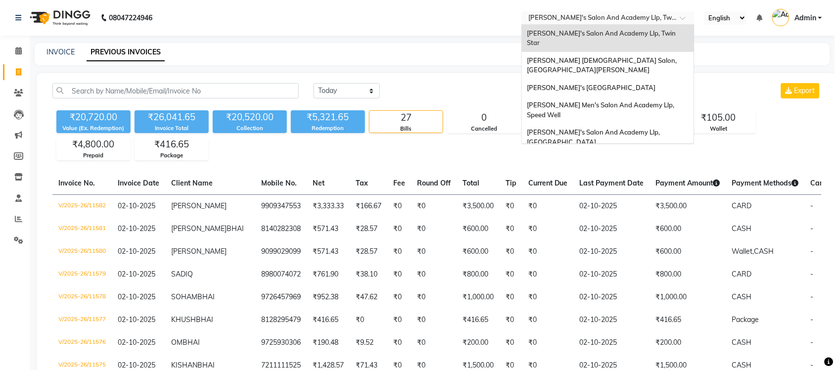
click at [657, 15] on input "text" at bounding box center [597, 19] width 143 height 10
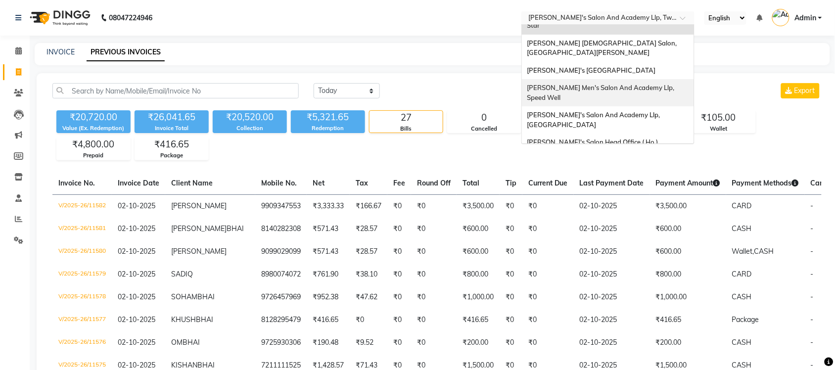
scroll to position [33, 0]
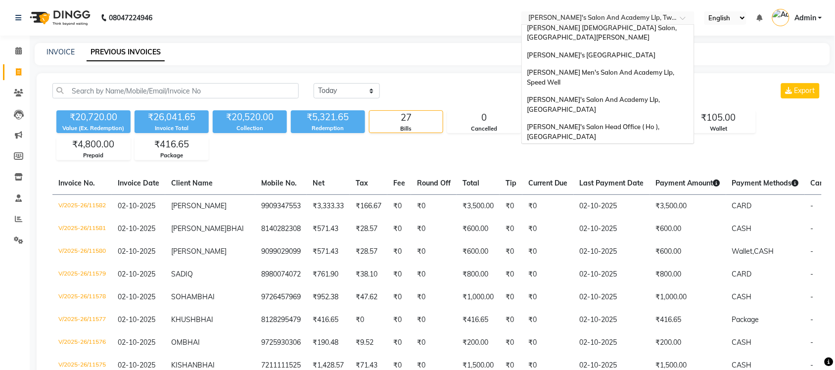
click at [651, 150] on span "[PERSON_NAME] Men's Salon & Academy Llp, [GEOGRAPHIC_DATA]" at bounding box center [597, 159] width 141 height 18
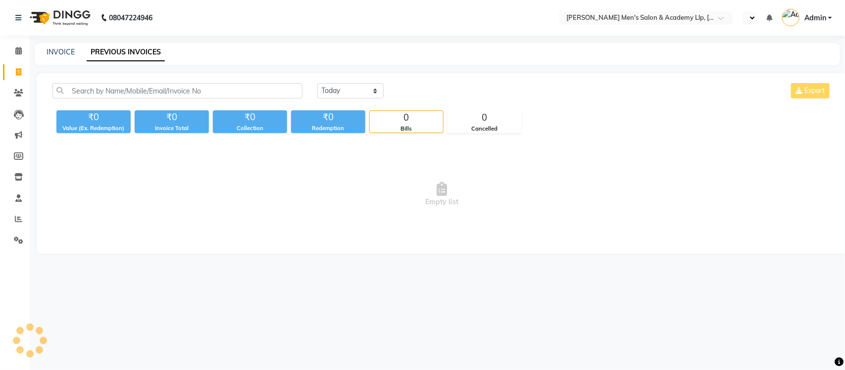
select select "en"
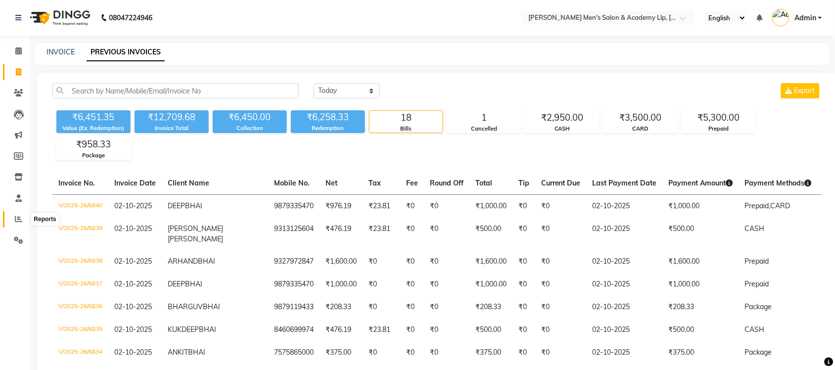
click at [15, 216] on icon at bounding box center [18, 218] width 7 height 7
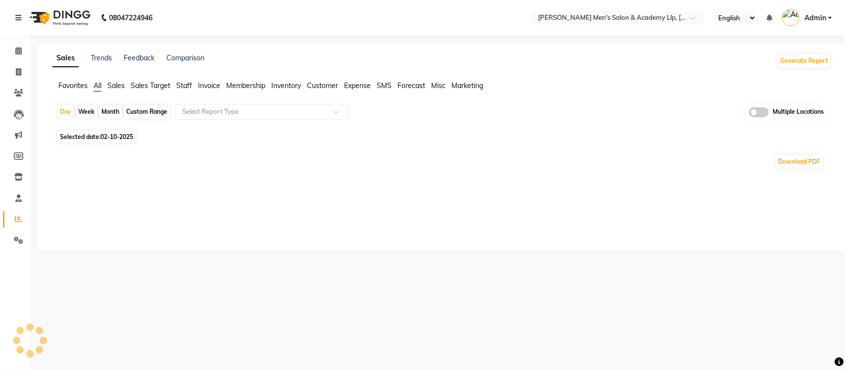
click at [759, 107] on div "Multiple Locations" at bounding box center [786, 112] width 83 height 18
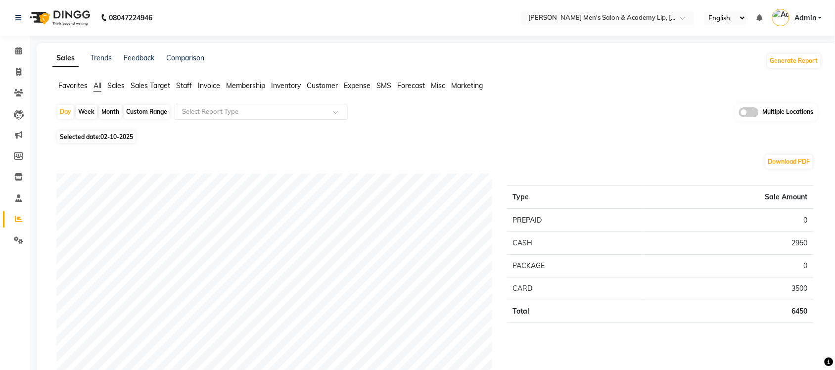
click at [332, 107] on div at bounding box center [261, 112] width 172 height 10
drag, startPoint x: 542, startPoint y: 115, endPoint x: 721, endPoint y: 98, distance: 180.4
click at [548, 116] on div "Day Week Month Custom Range Select Report Type Multiple Locations" at bounding box center [436, 115] width 761 height 24
click at [741, 114] on span at bounding box center [749, 112] width 20 height 10
click at [739, 114] on input "checkbox" at bounding box center [739, 114] width 0 height 0
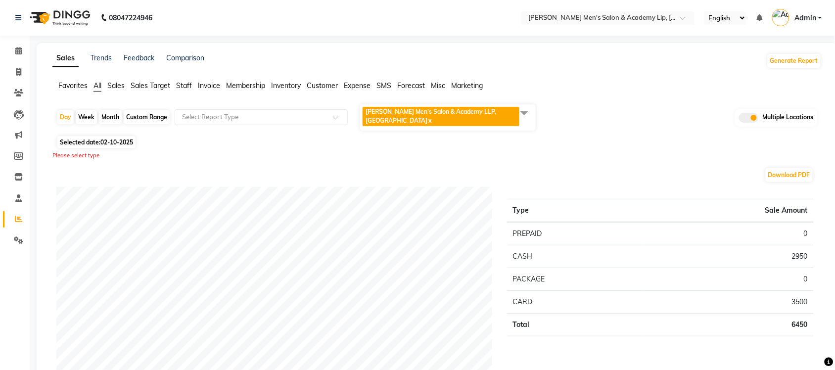
click at [524, 107] on span at bounding box center [525, 112] width 20 height 19
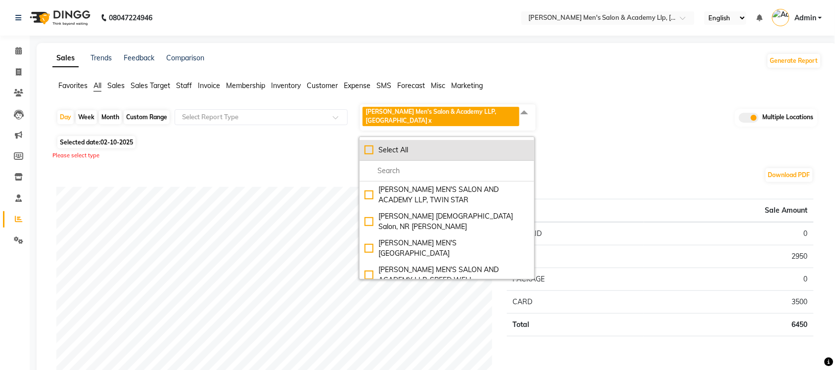
click at [367, 145] on div "Select All" at bounding box center [447, 150] width 165 height 10
checkbox input "true"
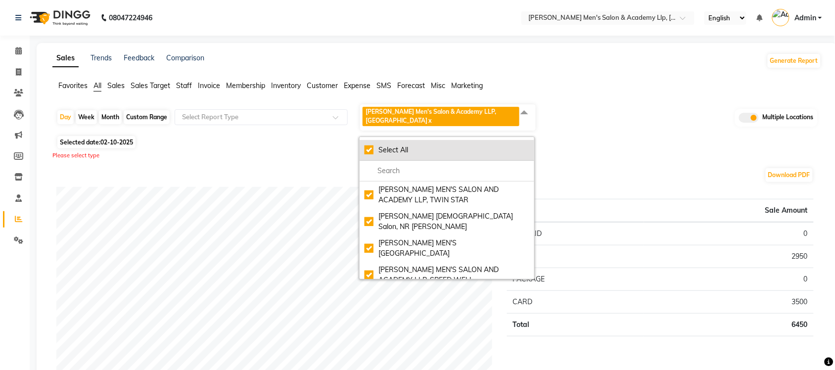
checkbox input "true"
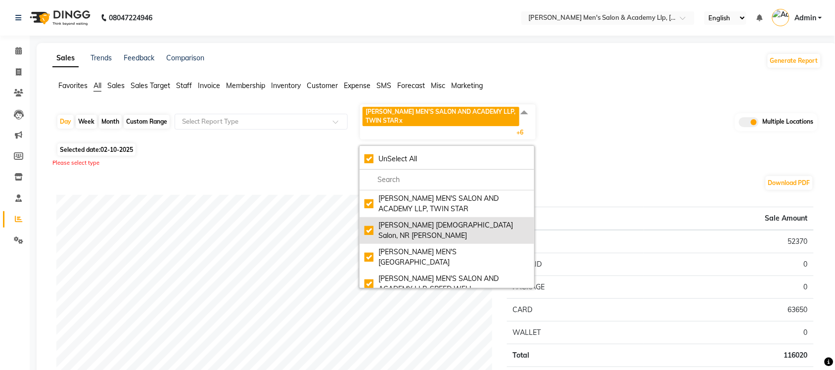
click at [369, 229] on div "[PERSON_NAME] [DEMOGRAPHIC_DATA] Salon, NR [PERSON_NAME]" at bounding box center [447, 230] width 165 height 21
checkbox input "false"
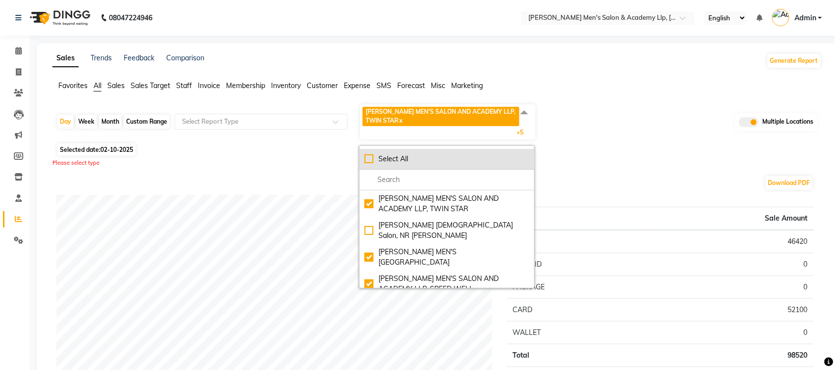
click at [367, 158] on div "Select All" at bounding box center [447, 159] width 165 height 10
checkbox input "true"
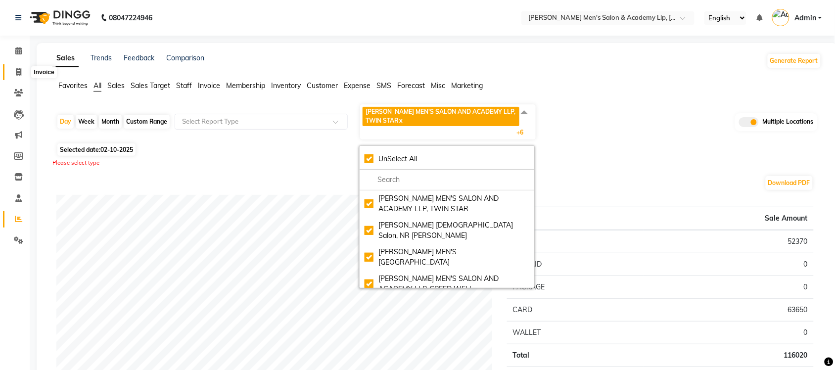
click at [16, 67] on span at bounding box center [18, 72] width 17 height 11
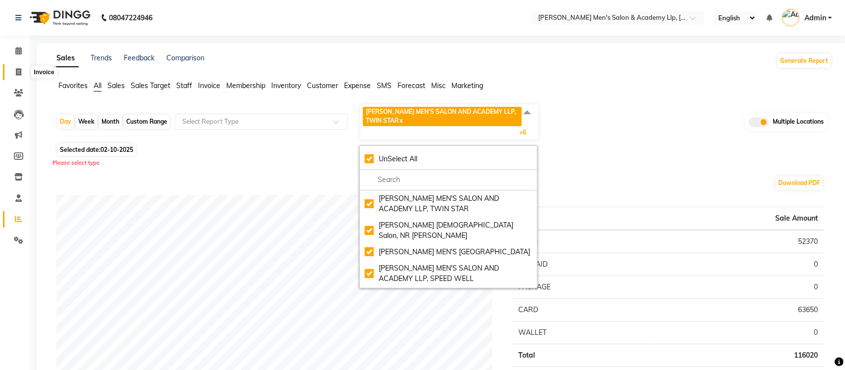
select select "service"
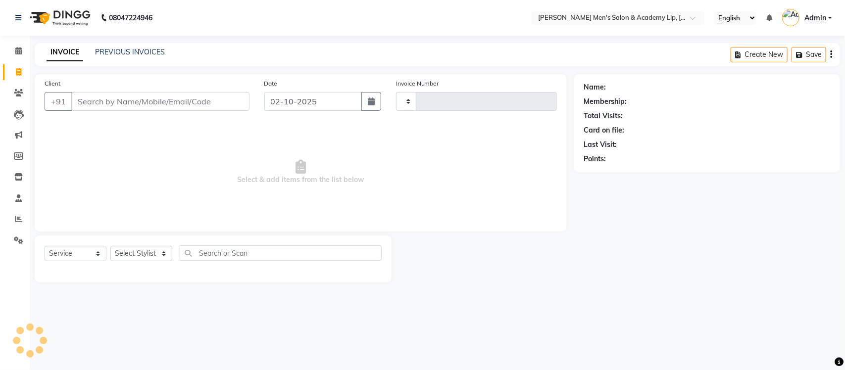
type input "6841"
select select "8248"
click at [152, 54] on link "PREVIOUS INVOICES" at bounding box center [130, 51] width 70 height 9
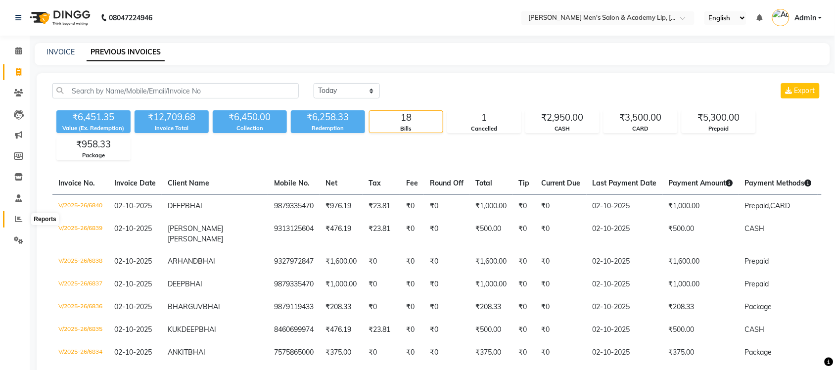
click at [16, 221] on icon at bounding box center [18, 218] width 7 height 7
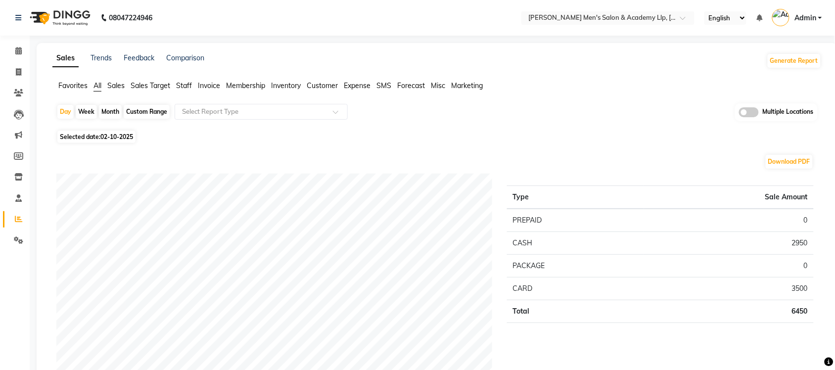
click at [117, 87] on span "Sales" at bounding box center [115, 85] width 17 height 9
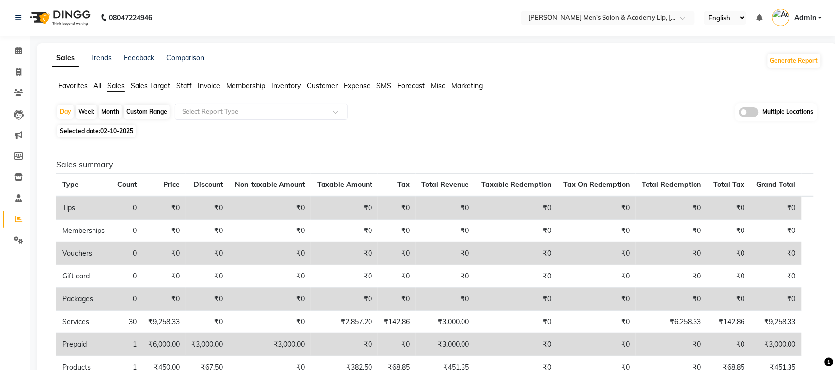
click at [102, 83] on ul "Favorites All Sales Sales Target Staff Invoice Membership Inventory Customer Ex…" at bounding box center [436, 86] width 769 height 11
click at [99, 87] on span "All" at bounding box center [98, 85] width 8 height 9
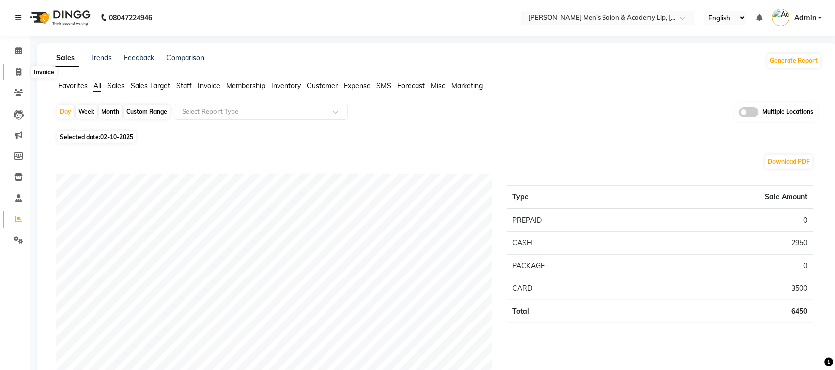
click at [21, 72] on span at bounding box center [18, 72] width 17 height 11
select select "service"
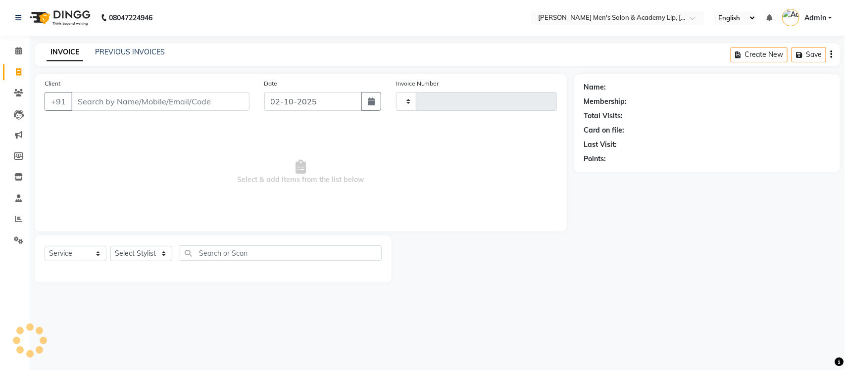
type input "6841"
select select "8248"
click at [133, 53] on link "PREVIOUS INVOICES" at bounding box center [130, 51] width 70 height 9
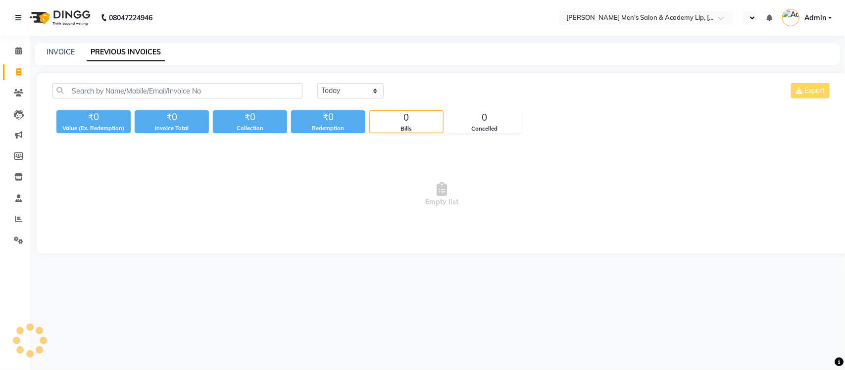
select select "en"
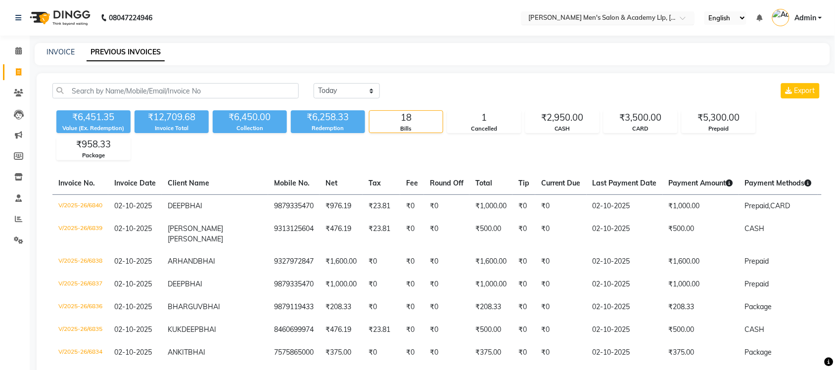
click at [585, 14] on input "text" at bounding box center [597, 19] width 143 height 10
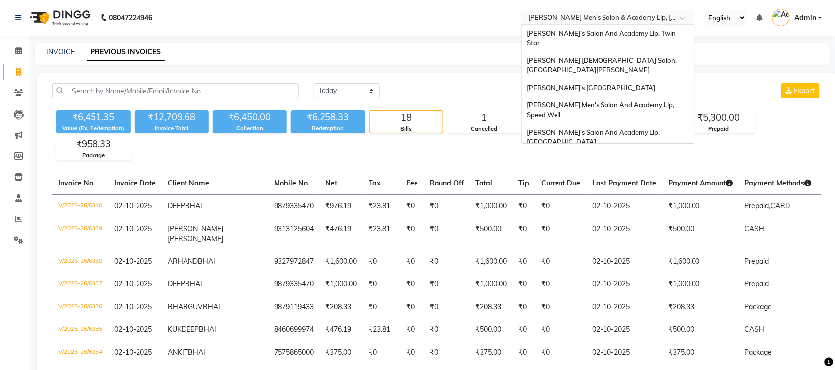
scroll to position [33, 0]
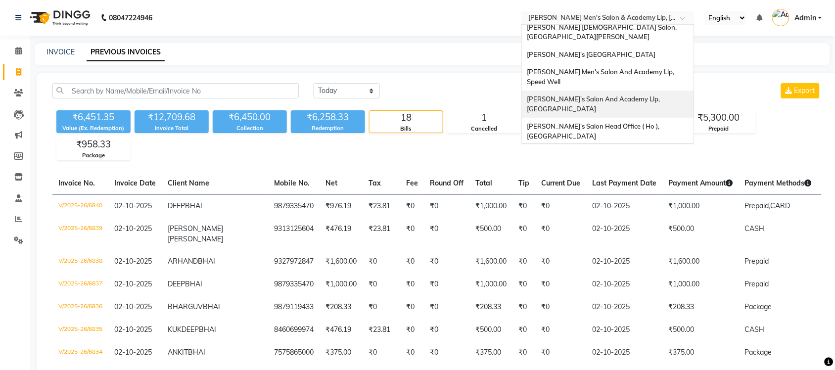
click at [615, 91] on div "Sandy Men's Salon And Academy Llp, University Road" at bounding box center [608, 104] width 172 height 27
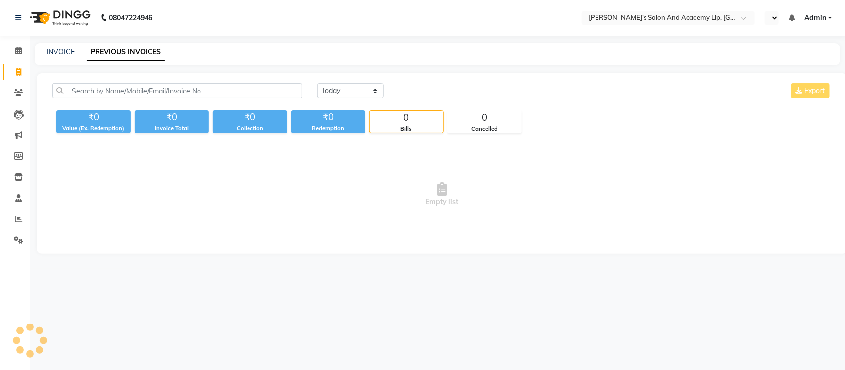
select select "en"
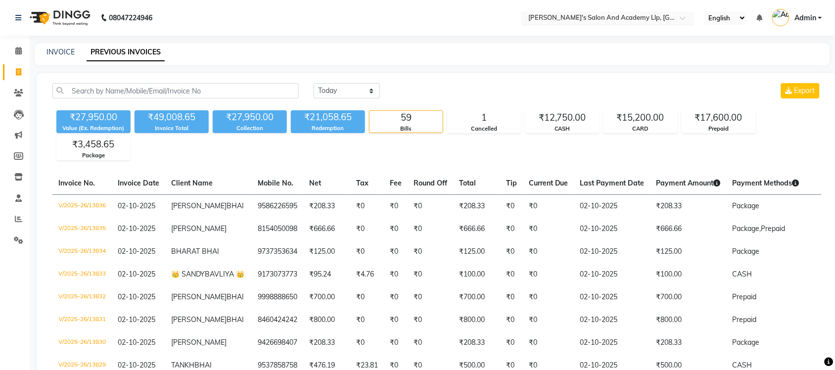
click at [621, 20] on input "text" at bounding box center [597, 19] width 143 height 10
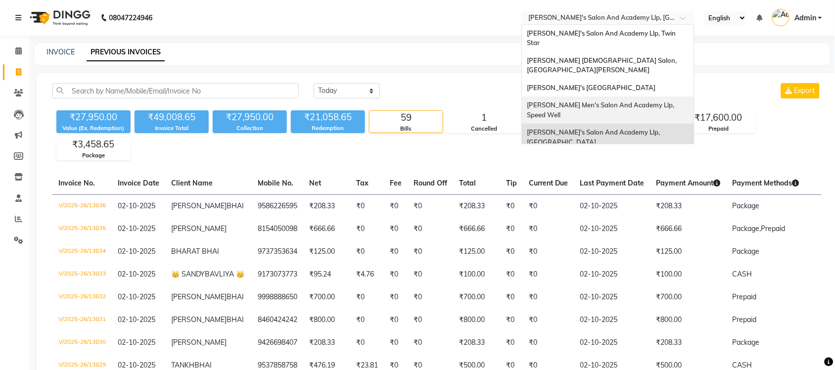
click at [621, 101] on span "[PERSON_NAME] Men's Salon And Academy Llp, Speed Well" at bounding box center [601, 110] width 149 height 18
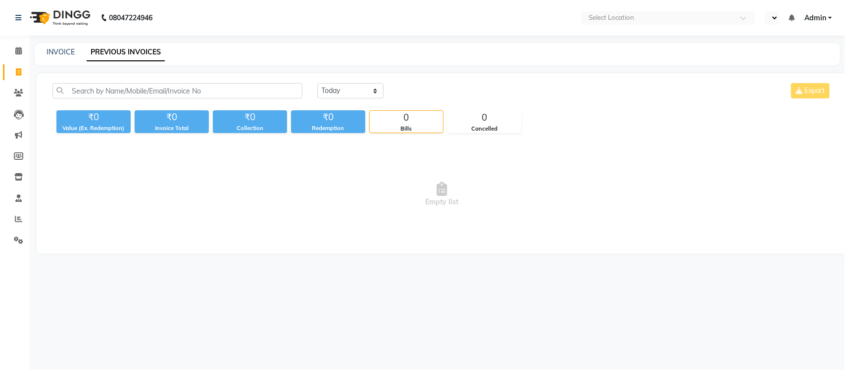
select select "en"
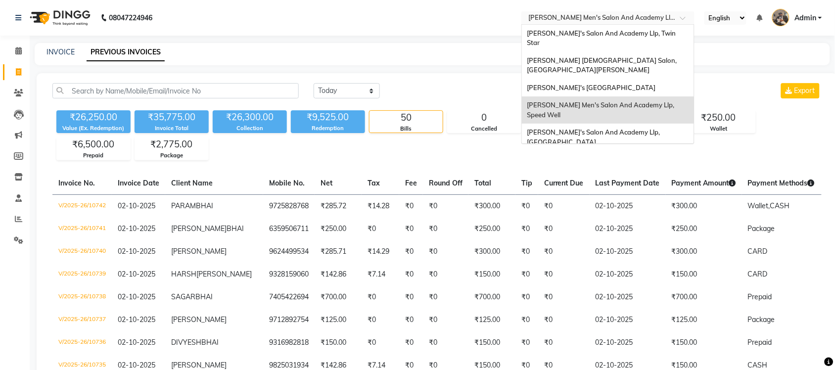
click at [575, 20] on input "text" at bounding box center [597, 19] width 143 height 10
click at [599, 79] on div "[PERSON_NAME]'s [GEOGRAPHIC_DATA]" at bounding box center [608, 88] width 172 height 18
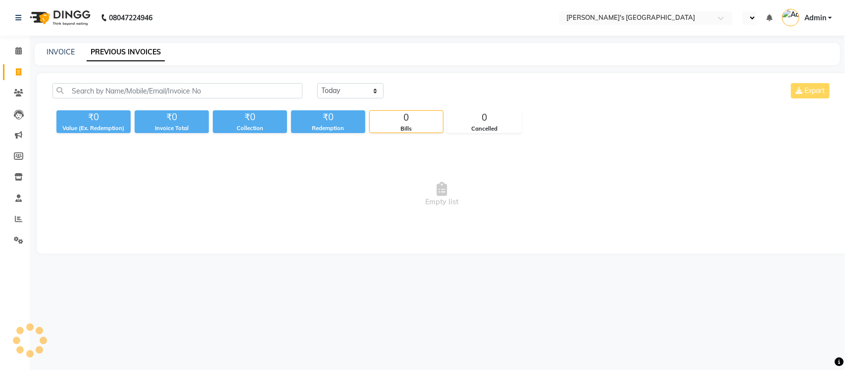
select select "en"
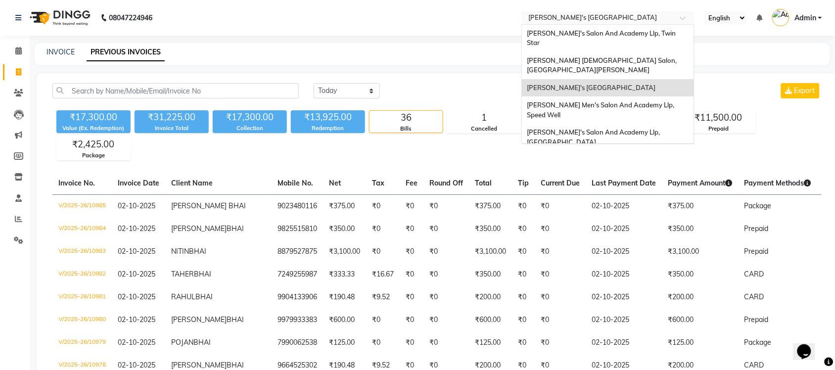
click at [614, 18] on input "text" at bounding box center [597, 19] width 143 height 10
click at [615, 56] on span "[PERSON_NAME] [DEMOGRAPHIC_DATA] Salon, [GEOGRAPHIC_DATA][PERSON_NAME]" at bounding box center [602, 65] width 151 height 18
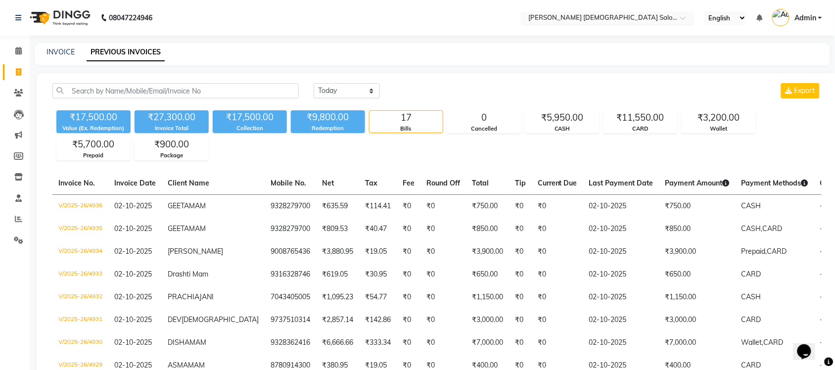
click at [625, 16] on input "text" at bounding box center [597, 19] width 143 height 10
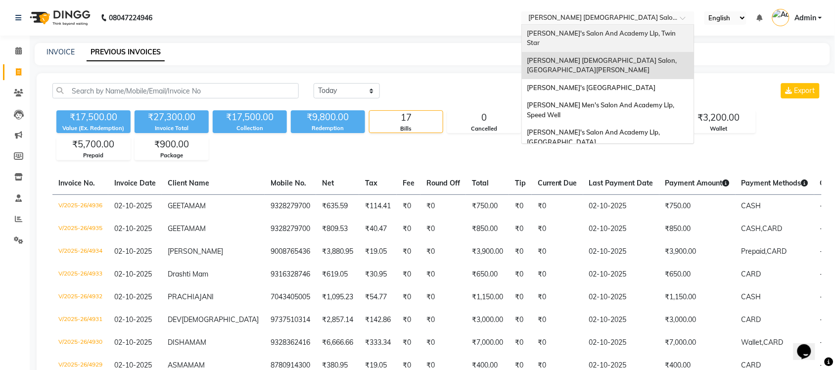
click at [626, 30] on span "[PERSON_NAME]'s Salon And Academy Llp, Twin Star" at bounding box center [602, 38] width 150 height 18
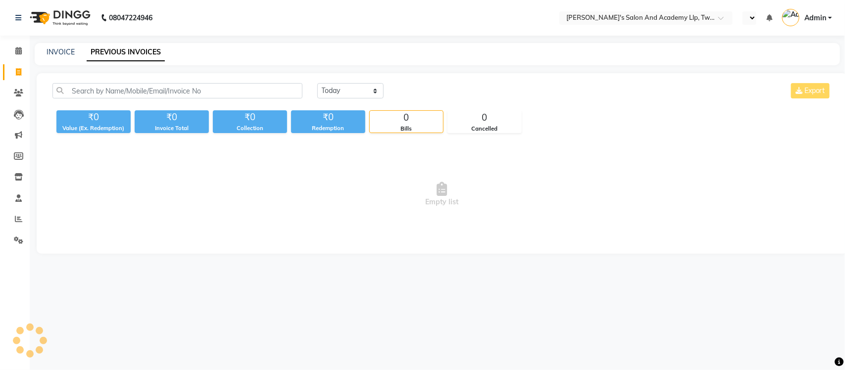
select select "en"
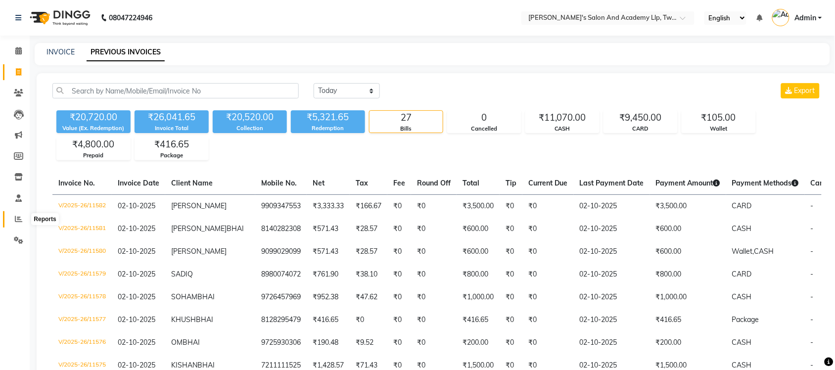
click at [16, 215] on icon at bounding box center [18, 218] width 7 height 7
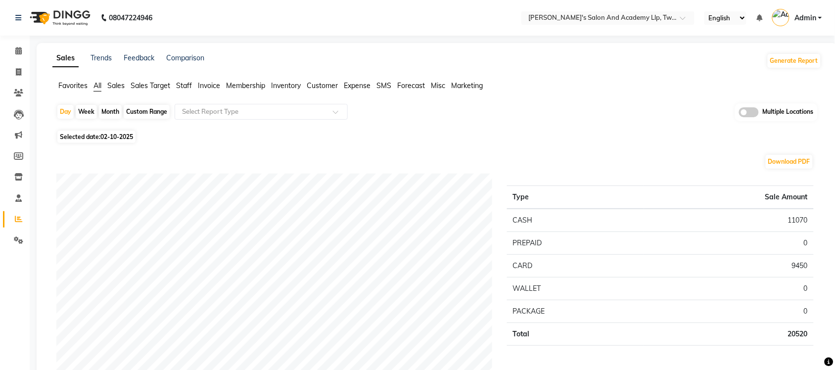
click at [746, 115] on span at bounding box center [749, 112] width 20 height 10
click at [739, 114] on input "checkbox" at bounding box center [739, 114] width 0 height 0
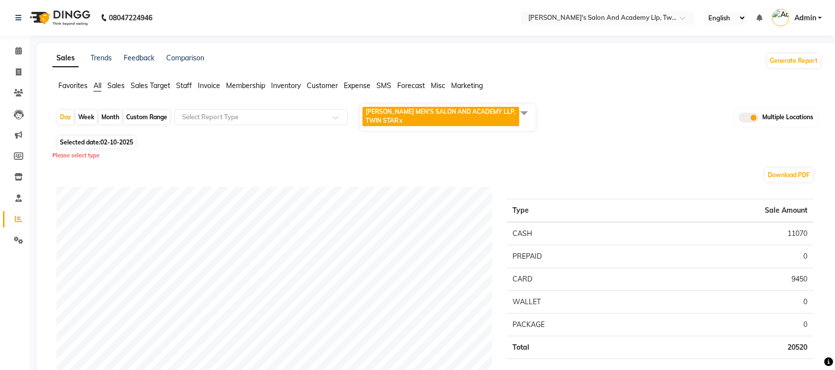
click at [518, 112] on span at bounding box center [525, 112] width 20 height 19
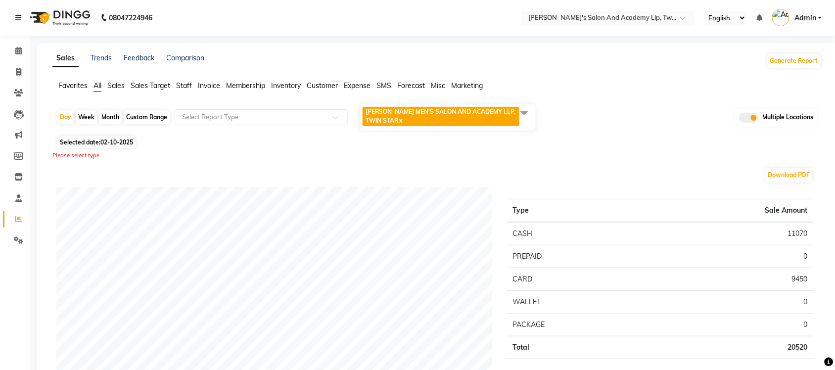
click at [516, 119] on span at bounding box center [525, 112] width 20 height 19
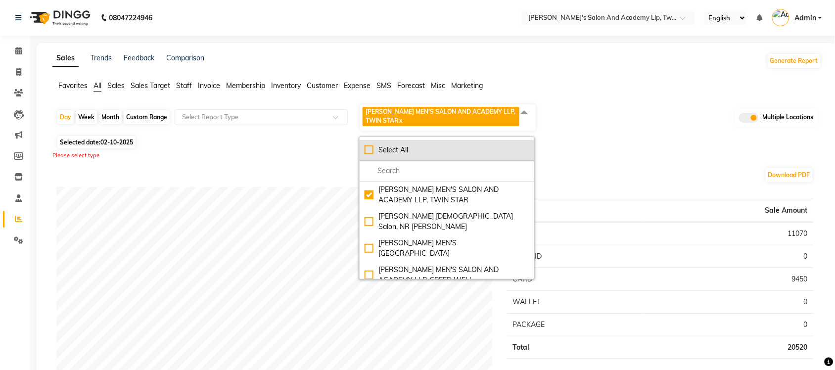
click at [370, 149] on div "Select All" at bounding box center [447, 150] width 165 height 10
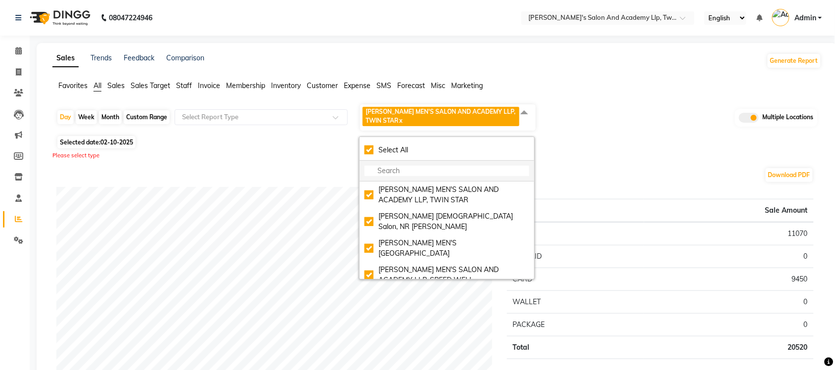
checkbox input "true"
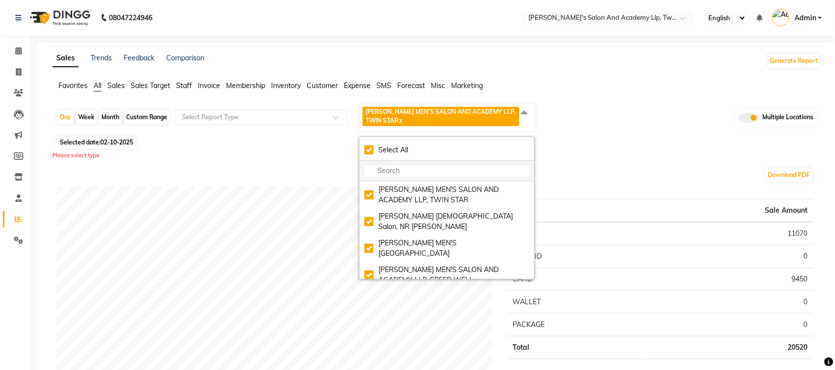
checkbox input "true"
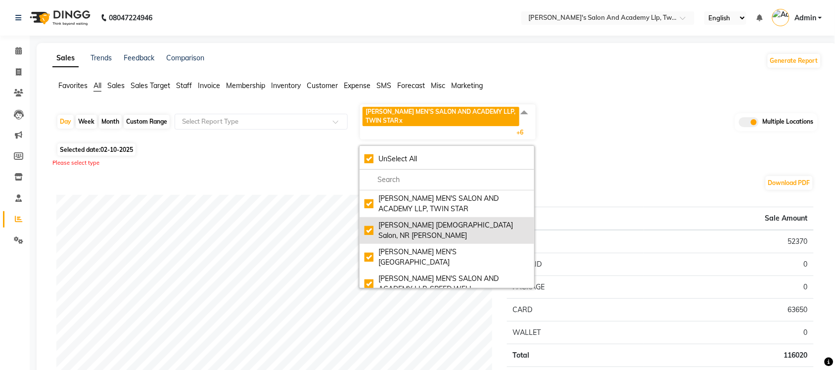
click at [374, 223] on div "[PERSON_NAME] [DEMOGRAPHIC_DATA] Salon, NR [PERSON_NAME]" at bounding box center [447, 230] width 165 height 21
checkbox input "false"
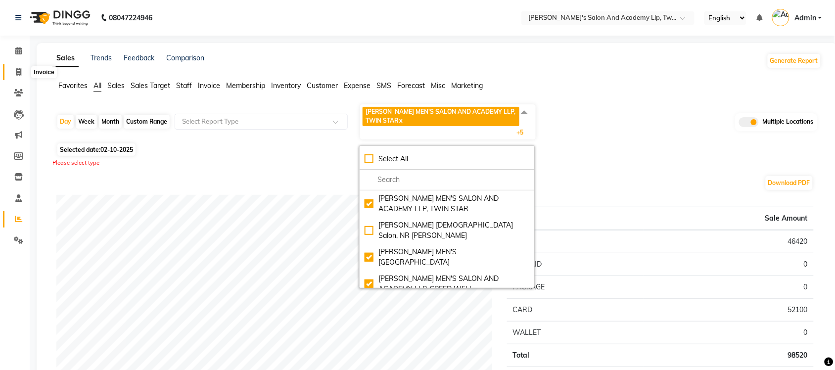
drag, startPoint x: 16, startPoint y: 67, endPoint x: 21, endPoint y: 73, distance: 7.7
click at [16, 67] on span at bounding box center [18, 72] width 17 height 11
select select "service"
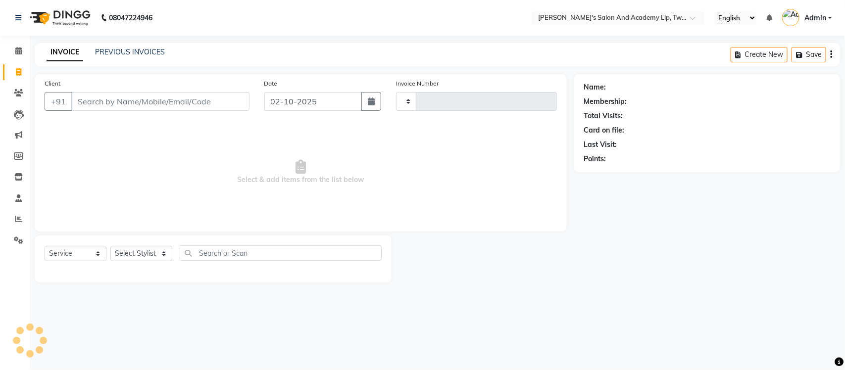
type input "11583"
select select "6985"
click at [147, 49] on link "PREVIOUS INVOICES" at bounding box center [130, 51] width 70 height 9
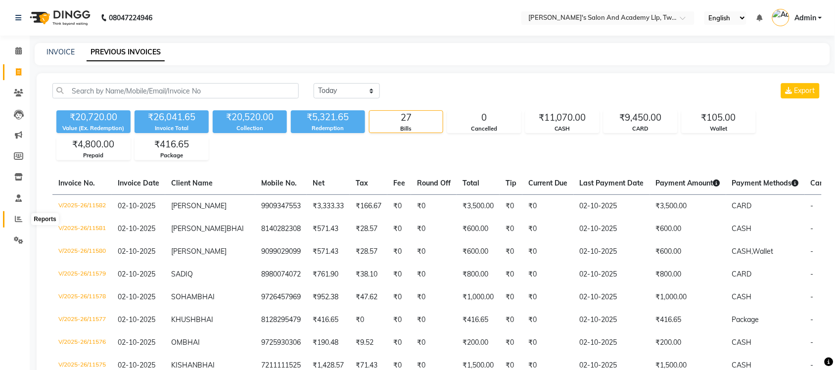
drag, startPoint x: 20, startPoint y: 218, endPoint x: 30, endPoint y: 212, distance: 12.2
click at [19, 218] on icon at bounding box center [18, 218] width 7 height 7
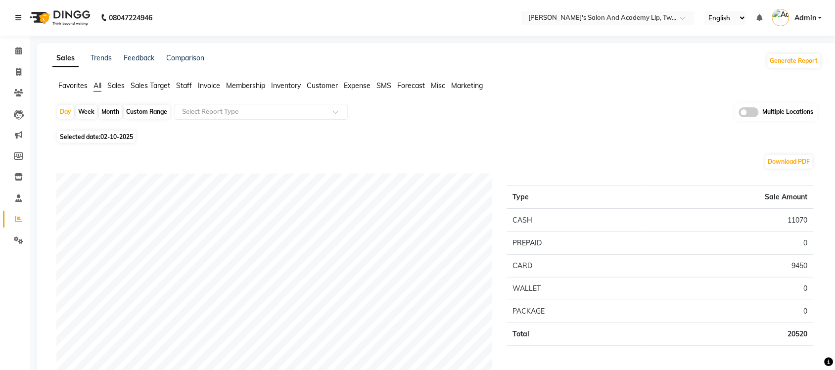
click at [143, 114] on div "Custom Range" at bounding box center [147, 112] width 46 height 14
select select "10"
select select "2025"
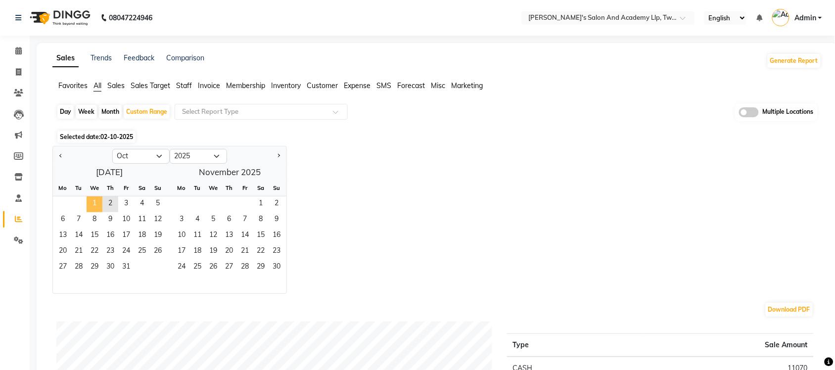
click at [92, 204] on span "1" at bounding box center [95, 204] width 16 height 16
click at [105, 209] on span "2" at bounding box center [110, 204] width 16 height 16
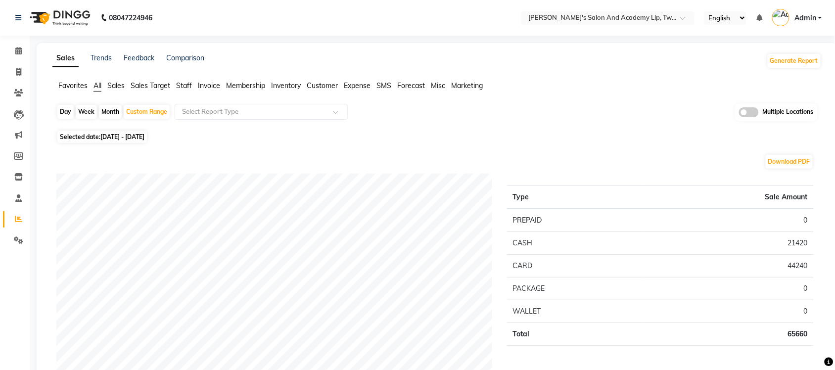
click at [741, 115] on span at bounding box center [749, 112] width 20 height 10
click at [739, 114] on input "checkbox" at bounding box center [739, 114] width 0 height 0
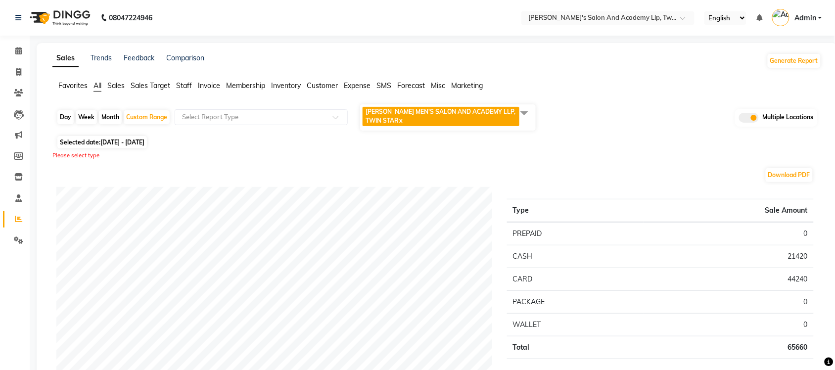
click at [523, 113] on span at bounding box center [525, 112] width 20 height 19
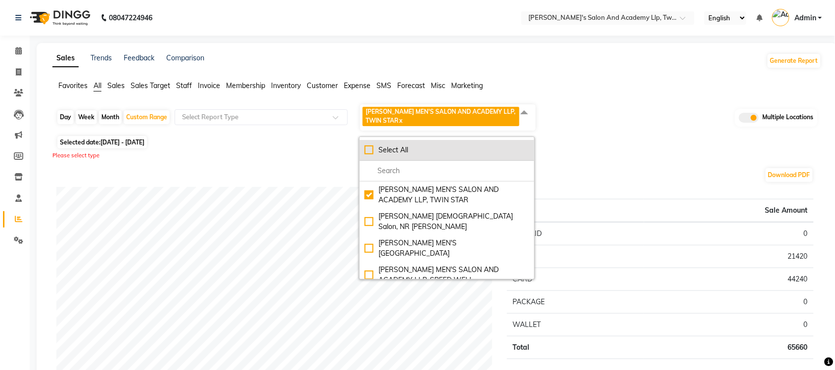
click at [372, 149] on div "Select All" at bounding box center [447, 150] width 165 height 10
checkbox input "true"
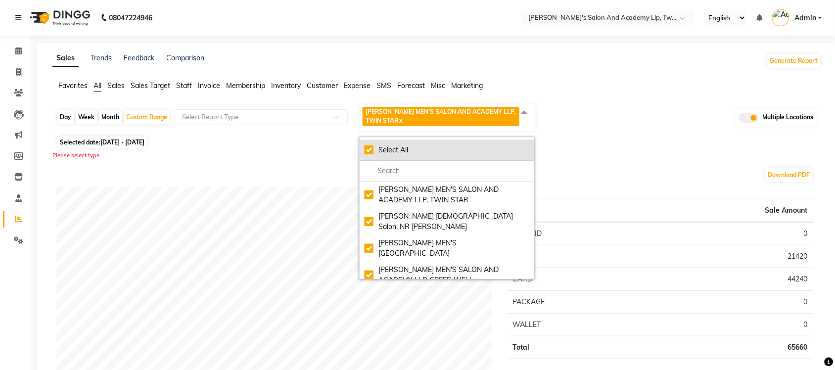
checkbox input "true"
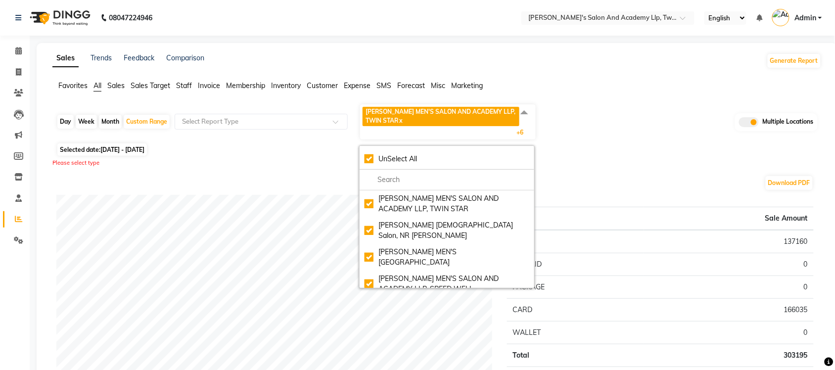
click at [520, 115] on span at bounding box center [525, 112] width 20 height 19
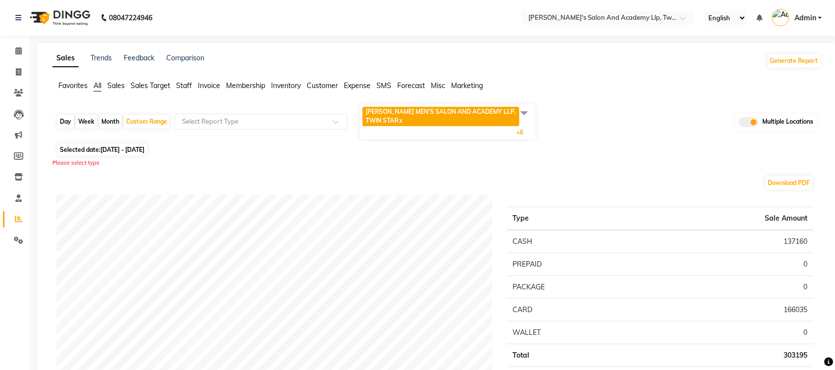
click at [518, 119] on span at bounding box center [525, 112] width 20 height 19
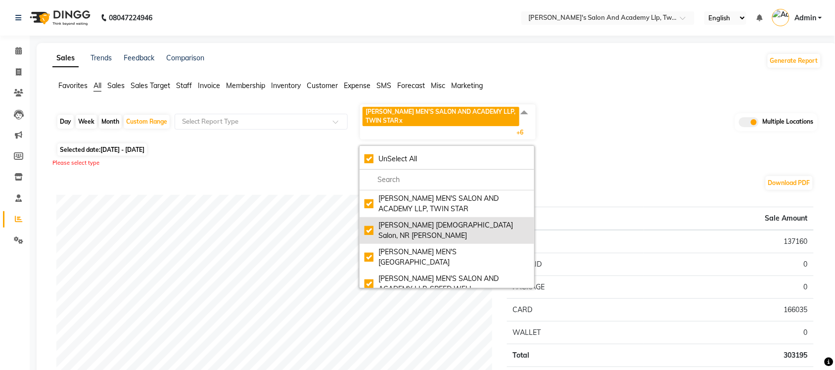
click at [369, 224] on div "Elaine Ladies Salon, NR Balaji Hall" at bounding box center [447, 230] width 165 height 21
checkbox input "false"
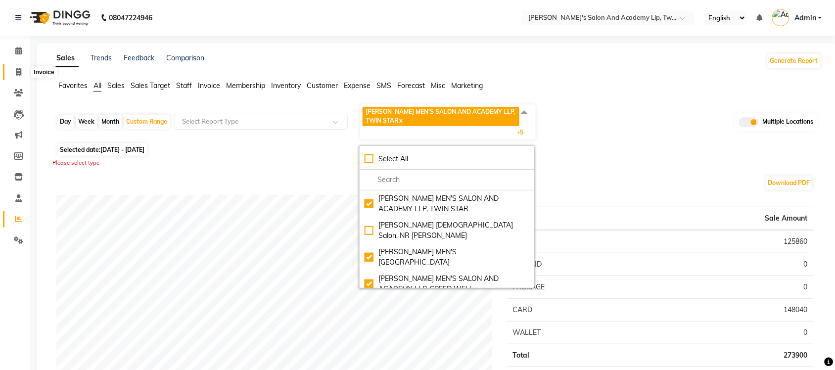
click at [24, 70] on span at bounding box center [18, 72] width 17 height 11
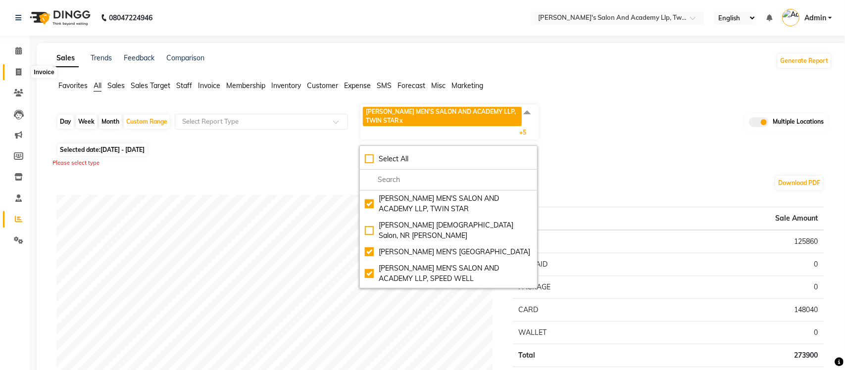
select select "service"
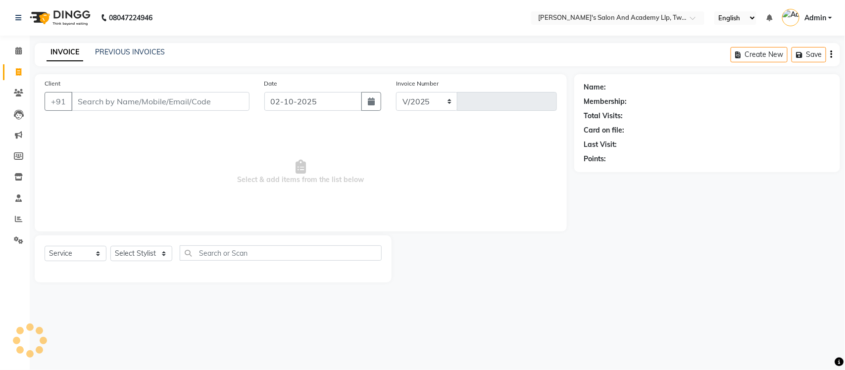
select select "6985"
type input "11583"
click at [146, 52] on link "PREVIOUS INVOICES" at bounding box center [130, 51] width 70 height 9
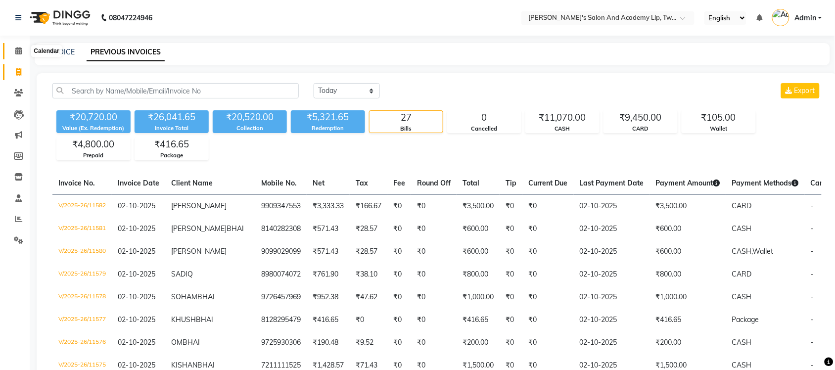
click at [24, 50] on span at bounding box center [18, 51] width 17 height 11
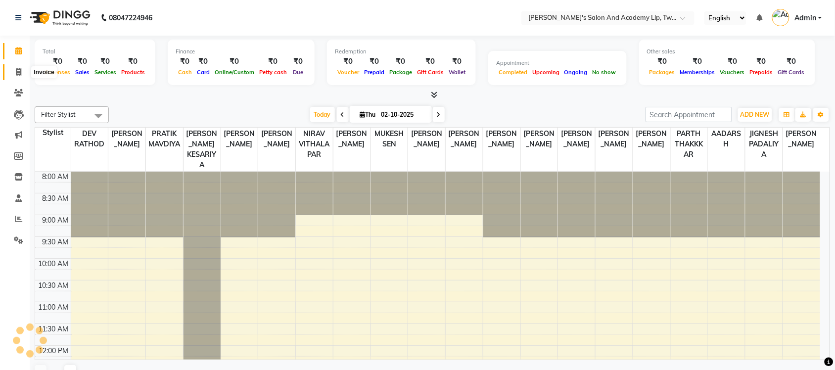
click at [20, 67] on span at bounding box center [18, 72] width 17 height 11
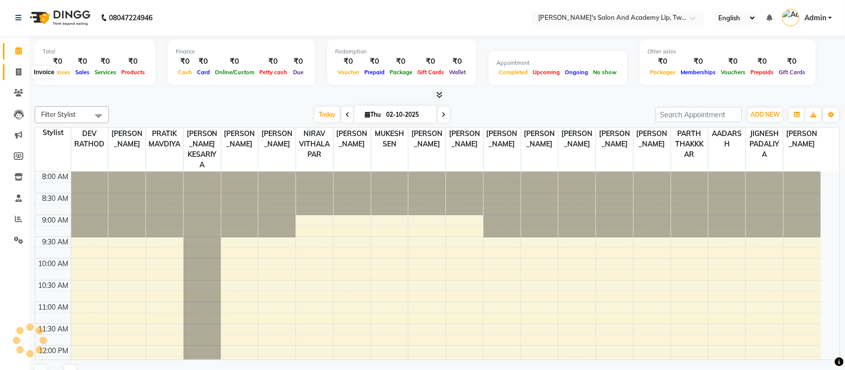
select select "service"
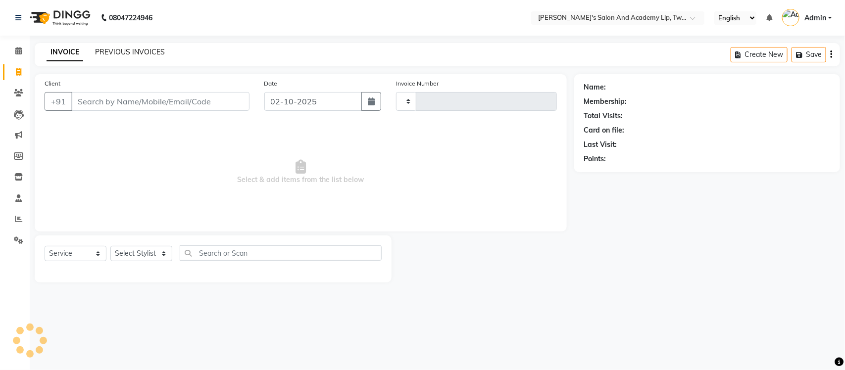
type input "11584"
select select "6985"
click at [139, 51] on link "PREVIOUS INVOICES" at bounding box center [130, 51] width 70 height 9
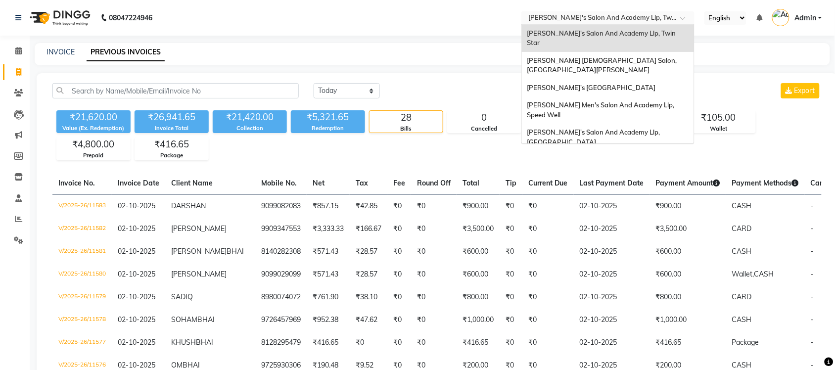
click at [618, 16] on input "text" at bounding box center [597, 19] width 143 height 10
click at [617, 56] on span "[PERSON_NAME] [DEMOGRAPHIC_DATA] Salon, [GEOGRAPHIC_DATA][PERSON_NAME]" at bounding box center [602, 65] width 151 height 18
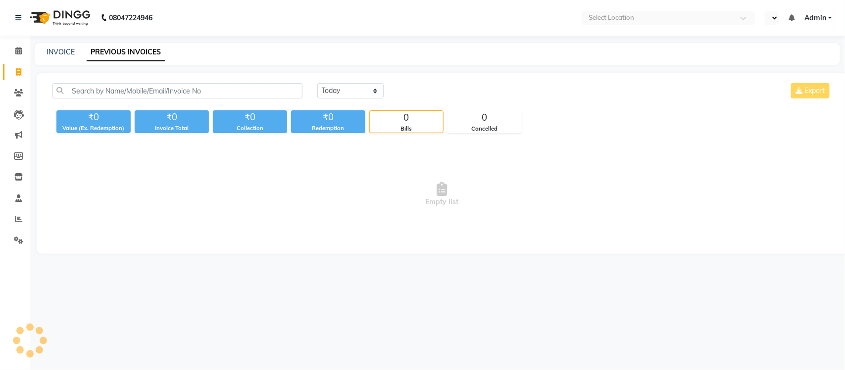
select select "en"
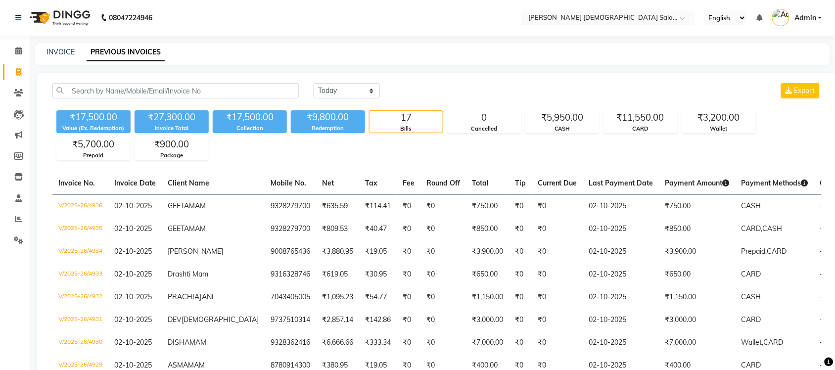
click at [610, 14] on input "text" at bounding box center [597, 19] width 143 height 10
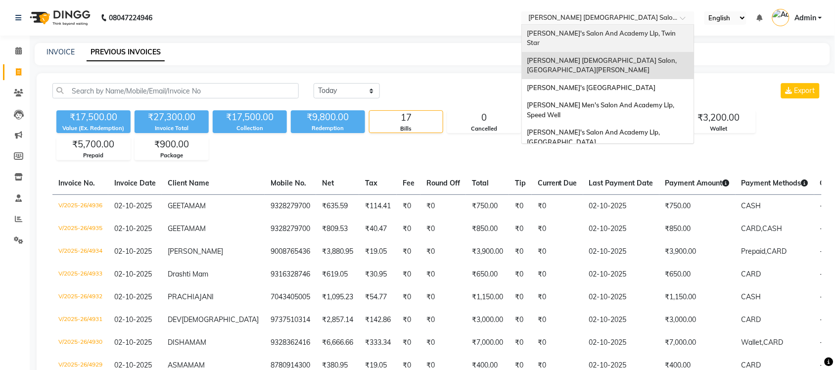
click at [614, 34] on span "Sandy Men's Salon And Academy Llp, Twin Star" at bounding box center [602, 38] width 150 height 18
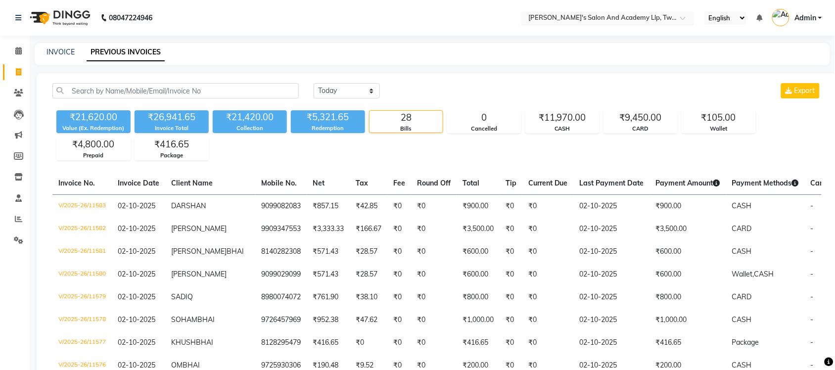
click at [616, 18] on input "text" at bounding box center [597, 19] width 143 height 10
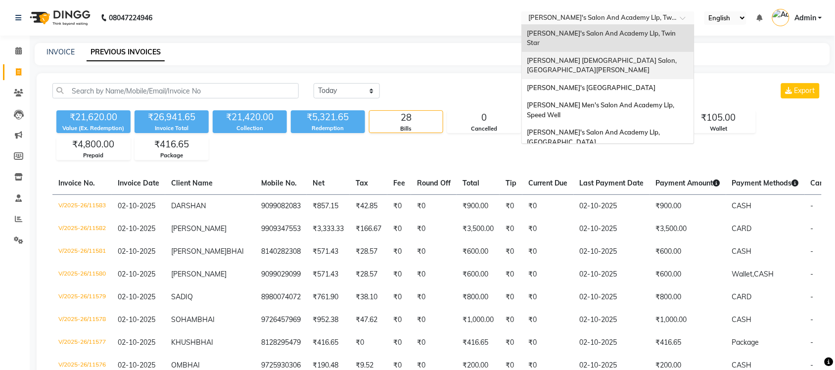
click at [619, 56] on span "[PERSON_NAME] [DEMOGRAPHIC_DATA] Salon, [GEOGRAPHIC_DATA][PERSON_NAME]" at bounding box center [602, 65] width 151 height 18
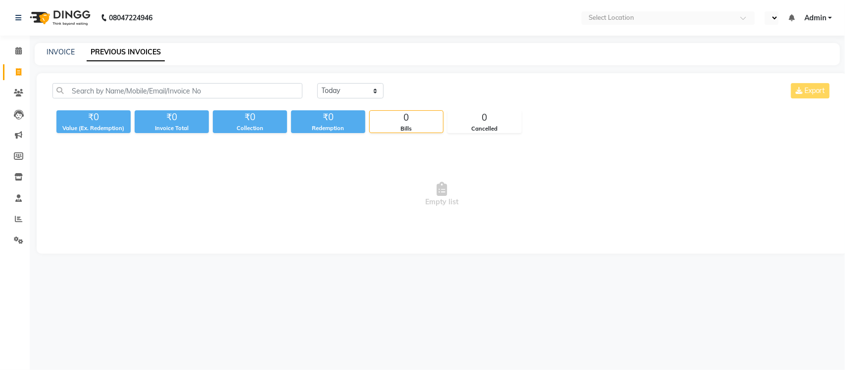
select select "en"
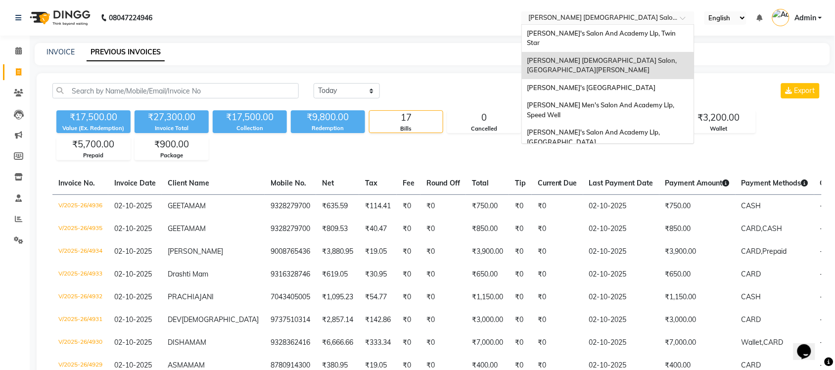
click at [624, 19] on input "text" at bounding box center [597, 19] width 143 height 10
click at [610, 84] on span "[PERSON_NAME]'s [GEOGRAPHIC_DATA]" at bounding box center [591, 88] width 129 height 8
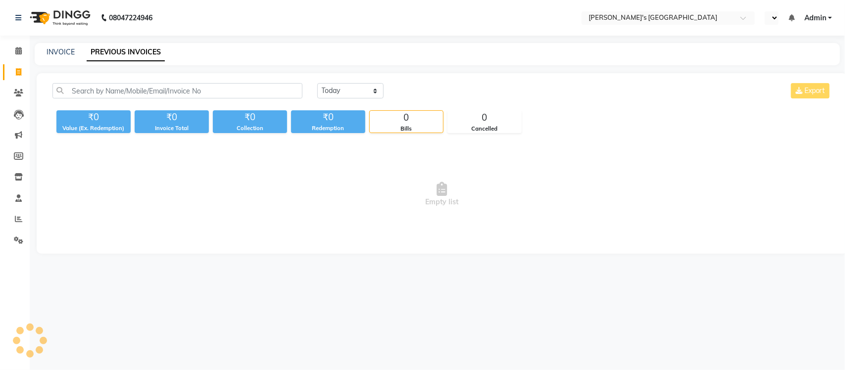
select select "en"
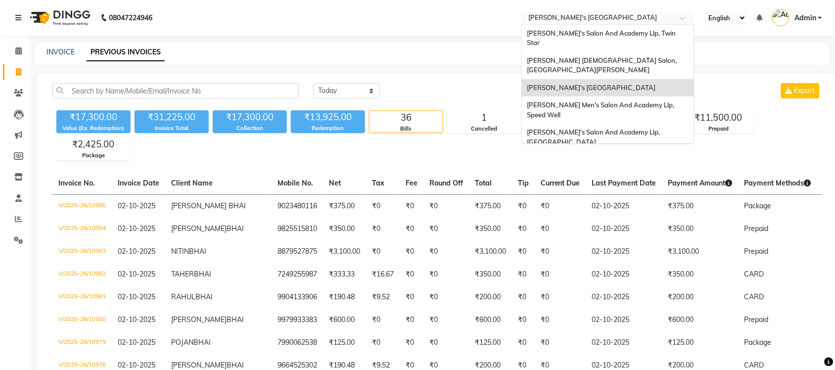
click at [651, 16] on input "text" at bounding box center [597, 19] width 143 height 10
click at [620, 96] on div "[PERSON_NAME] Men's Salon And Academy Llp, Speed Well" at bounding box center [608, 109] width 172 height 27
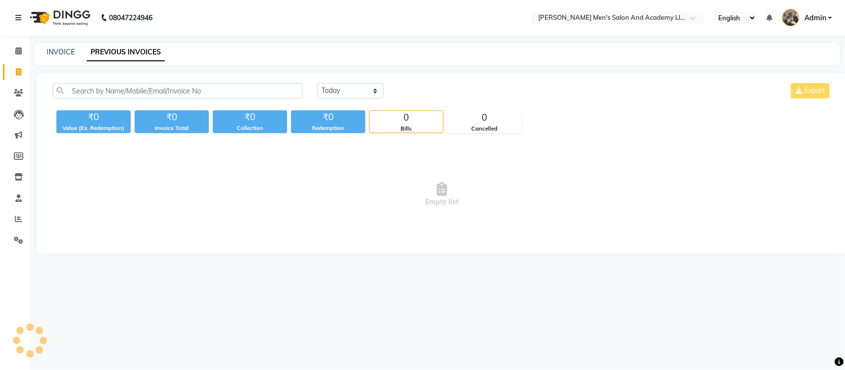
select select "en"
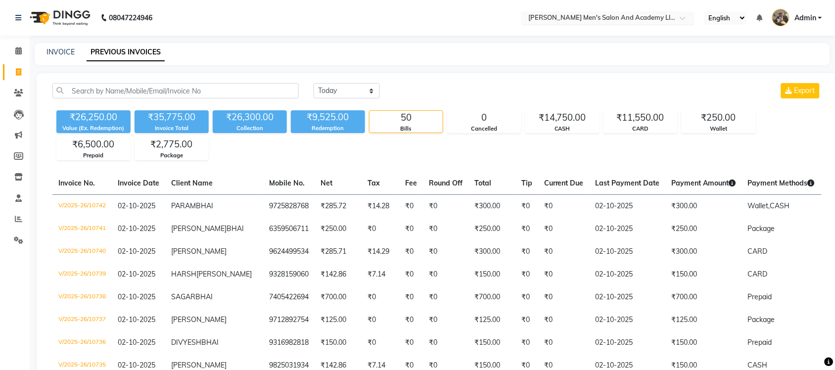
click at [633, 20] on input "text" at bounding box center [597, 19] width 143 height 10
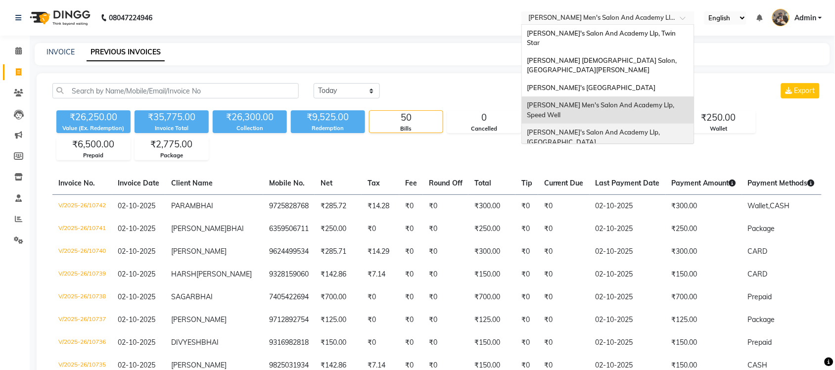
click at [636, 128] on span "[PERSON_NAME]'s Salon And Academy Llp, [GEOGRAPHIC_DATA]" at bounding box center [594, 137] width 135 height 18
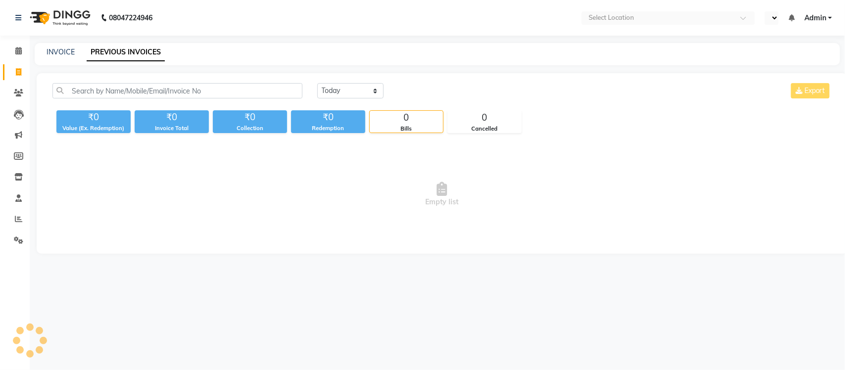
select select "en"
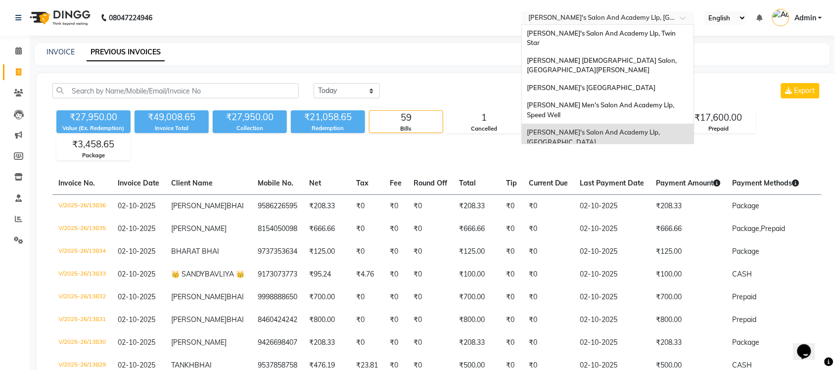
click at [628, 20] on input "text" at bounding box center [597, 19] width 143 height 10
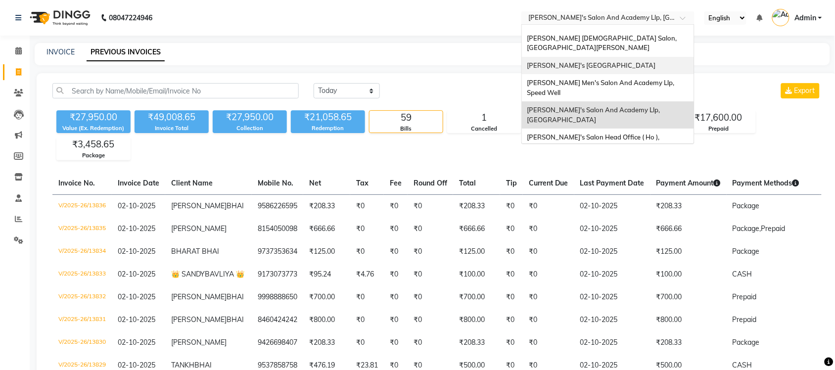
scroll to position [33, 0]
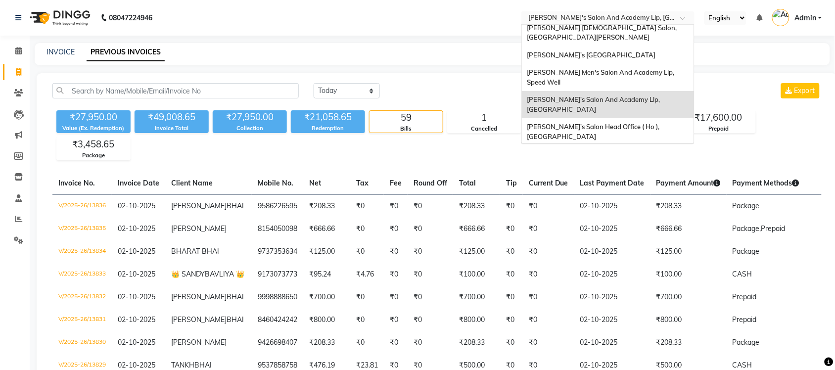
click at [616, 145] on div "[PERSON_NAME] Men's Salon & Academy Llp, [GEOGRAPHIC_DATA]" at bounding box center [608, 158] width 172 height 27
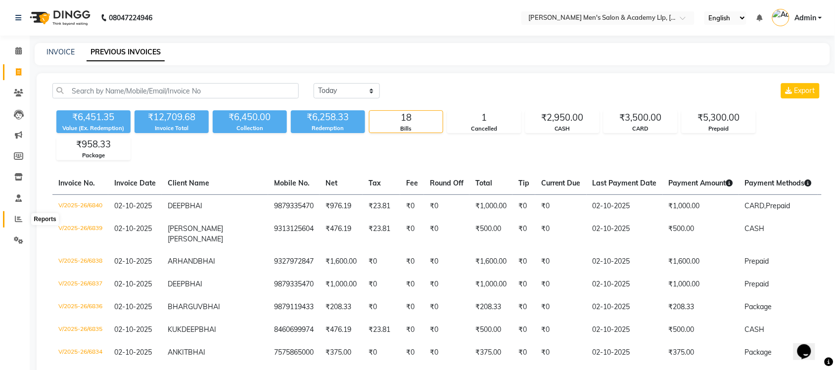
drag, startPoint x: 13, startPoint y: 220, endPoint x: 58, endPoint y: 227, distance: 46.0
click at [13, 220] on span at bounding box center [18, 219] width 17 height 11
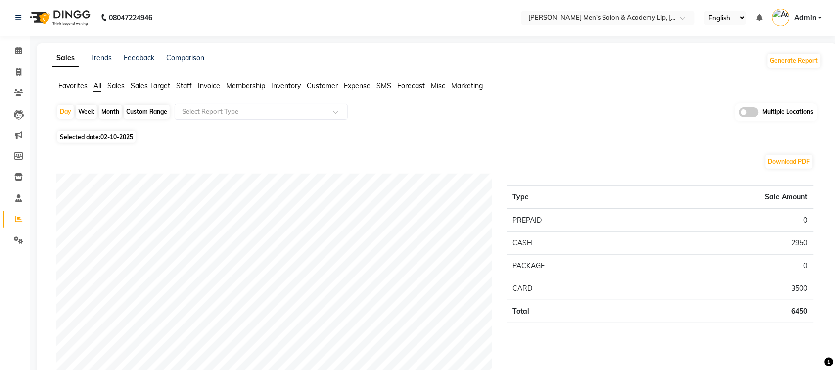
click at [741, 115] on span at bounding box center [749, 112] width 20 height 10
click at [739, 114] on input "checkbox" at bounding box center [739, 114] width 0 height 0
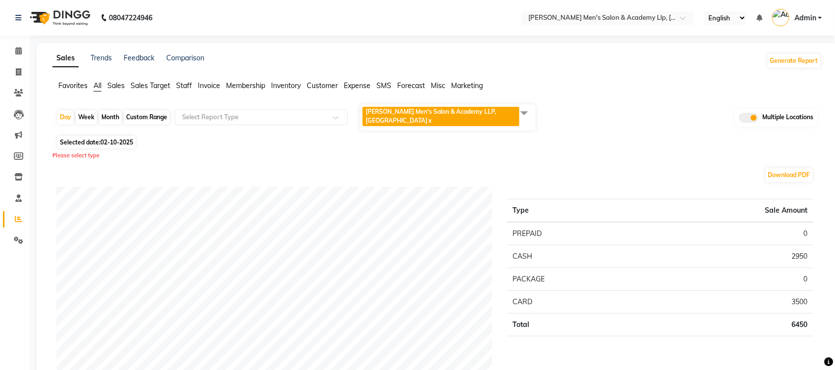
click at [525, 109] on span at bounding box center [525, 112] width 20 height 19
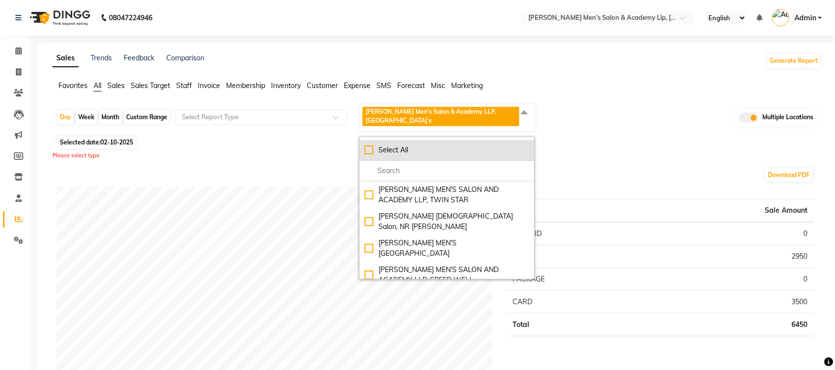
click at [368, 145] on div "Select All" at bounding box center [447, 150] width 165 height 10
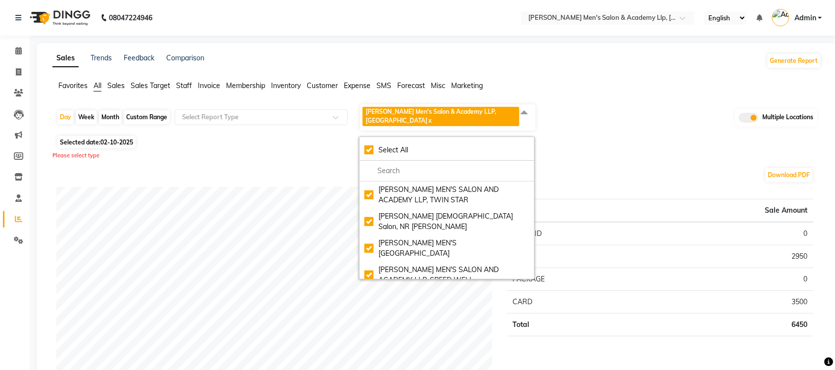
checkbox input "true"
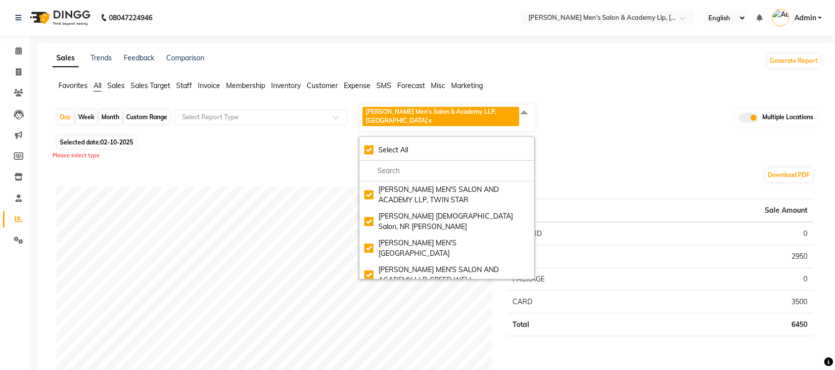
checkbox input "true"
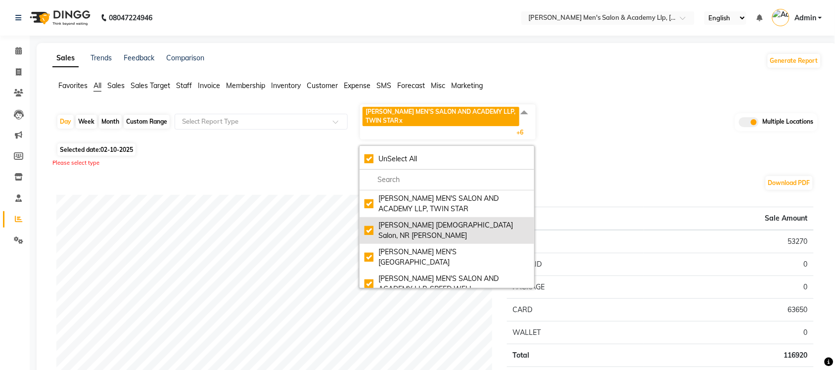
click at [365, 223] on div "Elaine Ladies Salon, NR Balaji Hall" at bounding box center [447, 230] width 165 height 21
checkbox input "false"
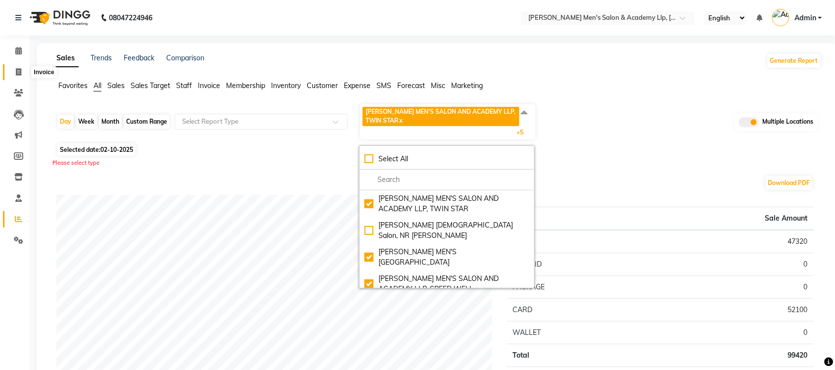
click at [21, 71] on span at bounding box center [18, 72] width 17 height 11
select select "service"
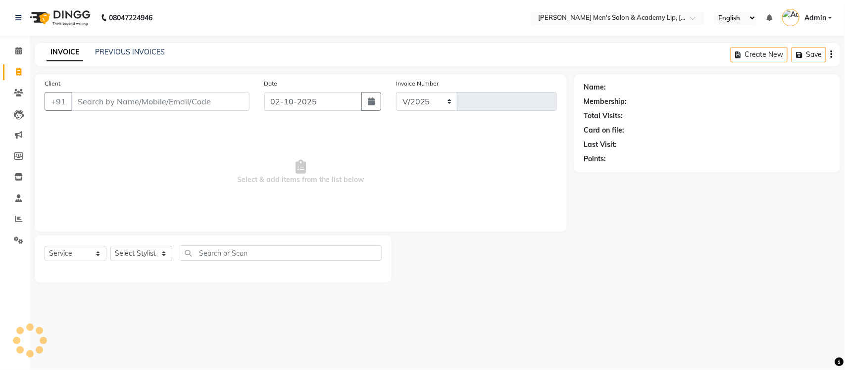
select select "8248"
type input "6841"
click at [114, 53] on link "PREVIOUS INVOICES" at bounding box center [130, 51] width 70 height 9
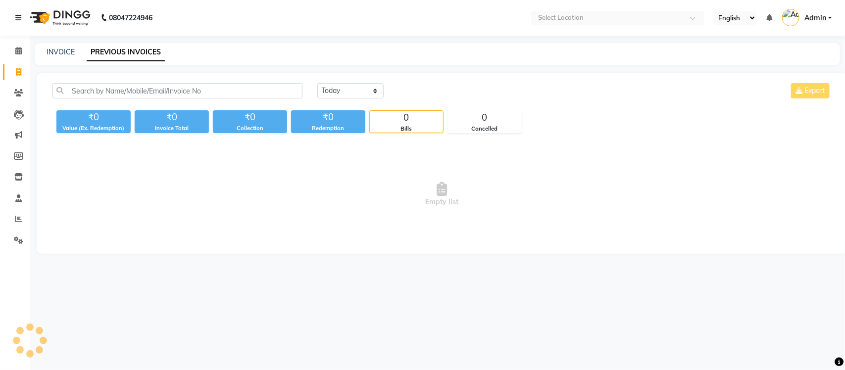
select select "en"
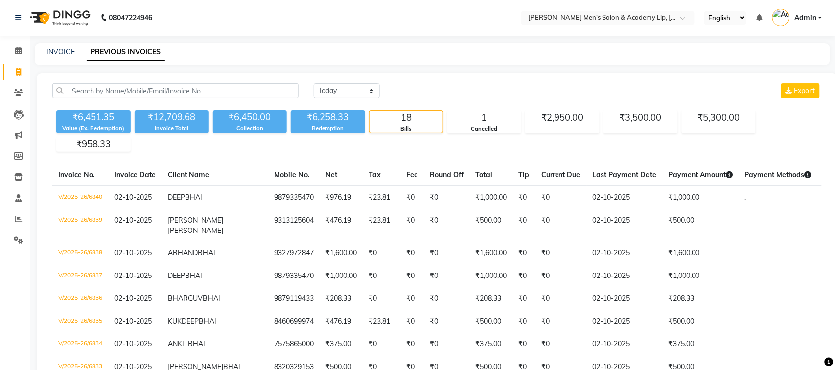
click at [809, 20] on span "Admin" at bounding box center [806, 18] width 22 height 10
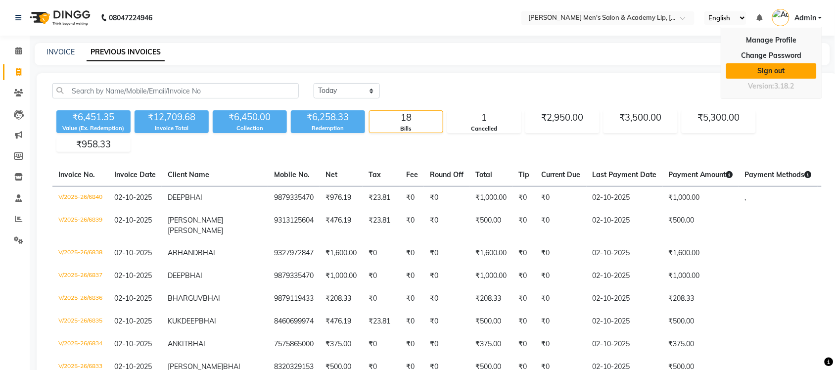
click at [773, 72] on link "Sign out" at bounding box center [771, 70] width 91 height 15
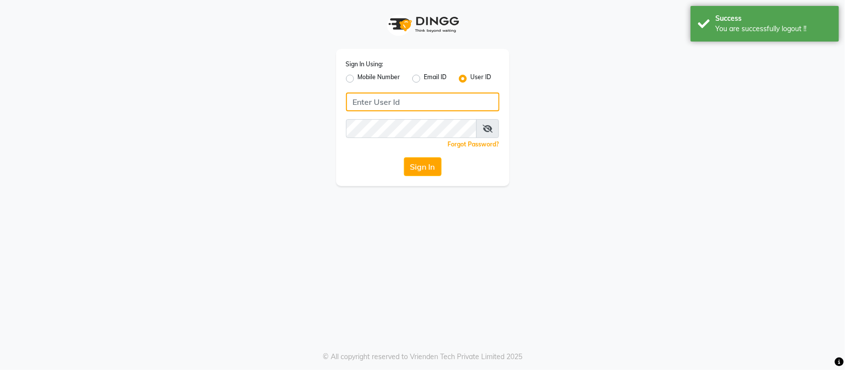
click at [460, 97] on input "Username" at bounding box center [422, 102] width 153 height 19
type input "s"
type input "[PERSON_NAME]"
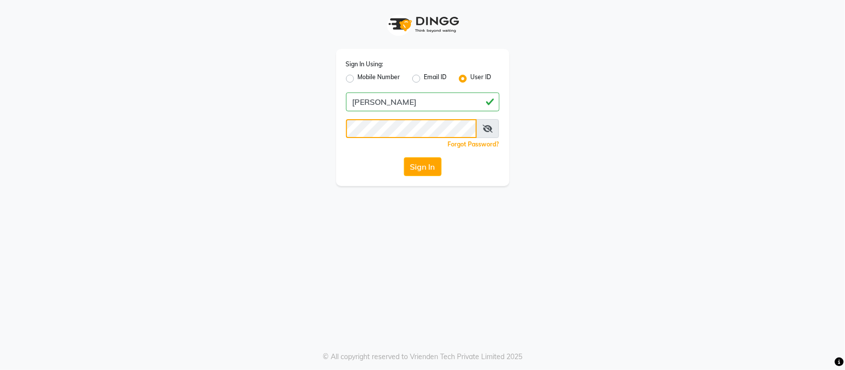
click at [404, 157] on button "Sign In" at bounding box center [423, 166] width 38 height 19
